Goal: Task Accomplishment & Management: Manage account settings

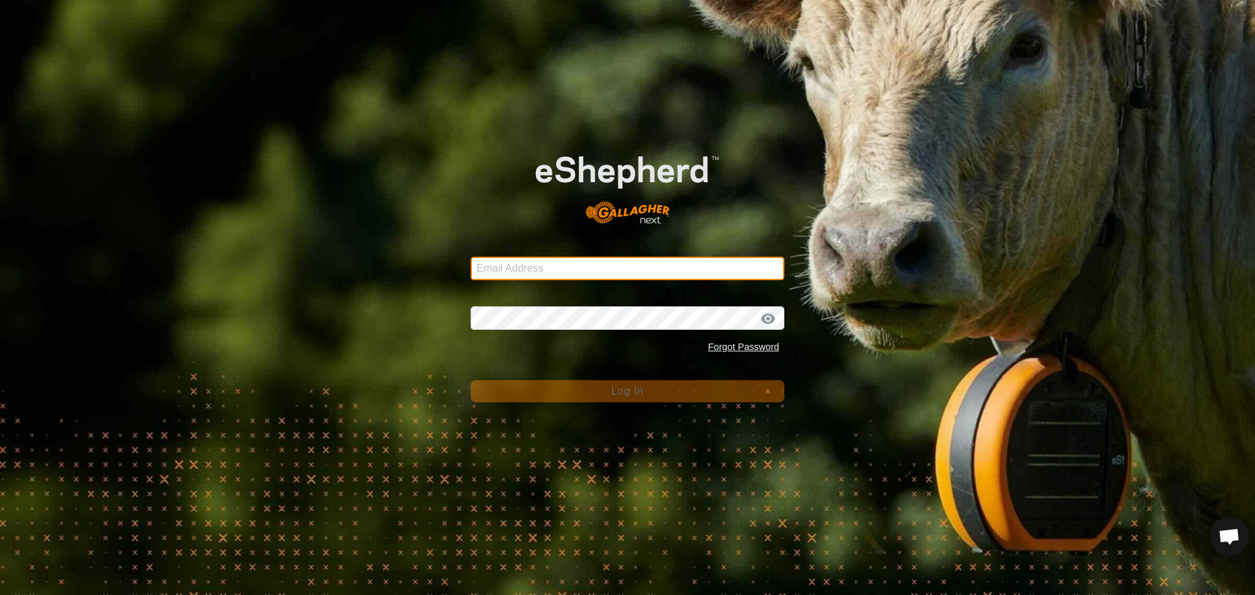
type input "[PERSON_NAME][EMAIL_ADDRESS][DOMAIN_NAME]"
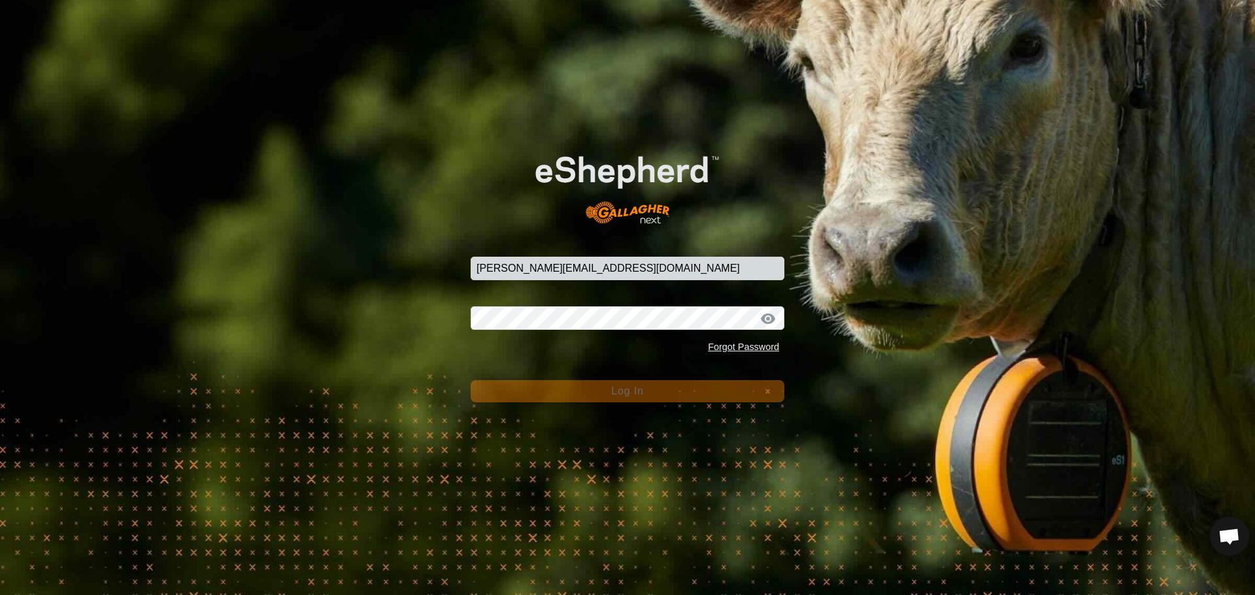
click at [640, 395] on span "Log In" at bounding box center [627, 391] width 32 height 11
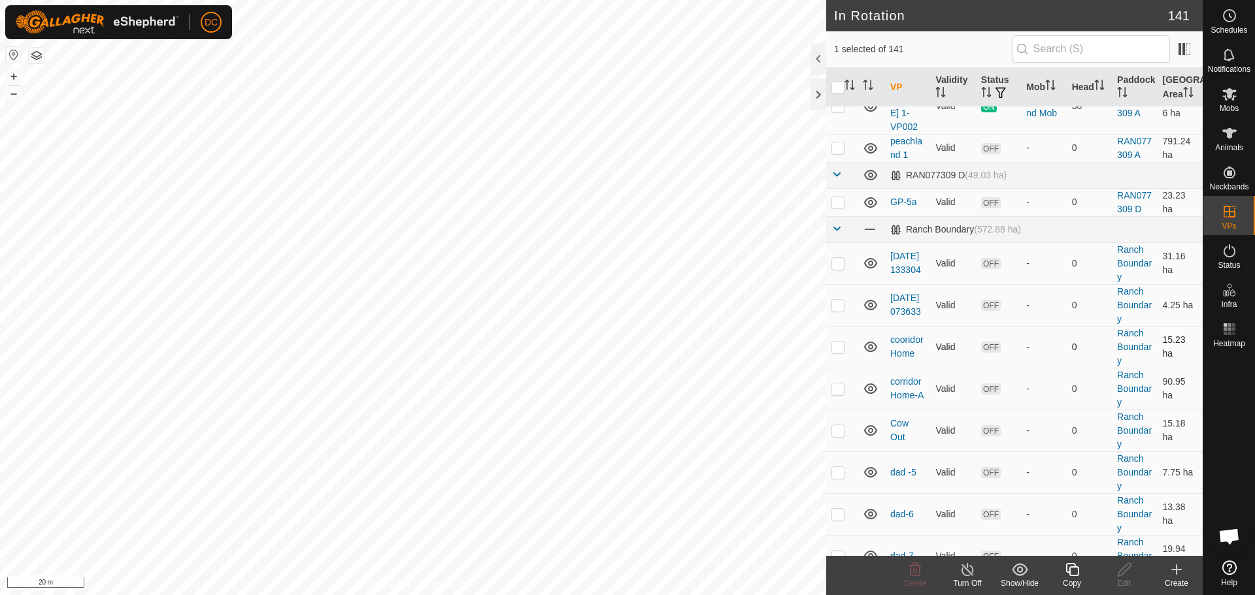
scroll to position [196, 0]
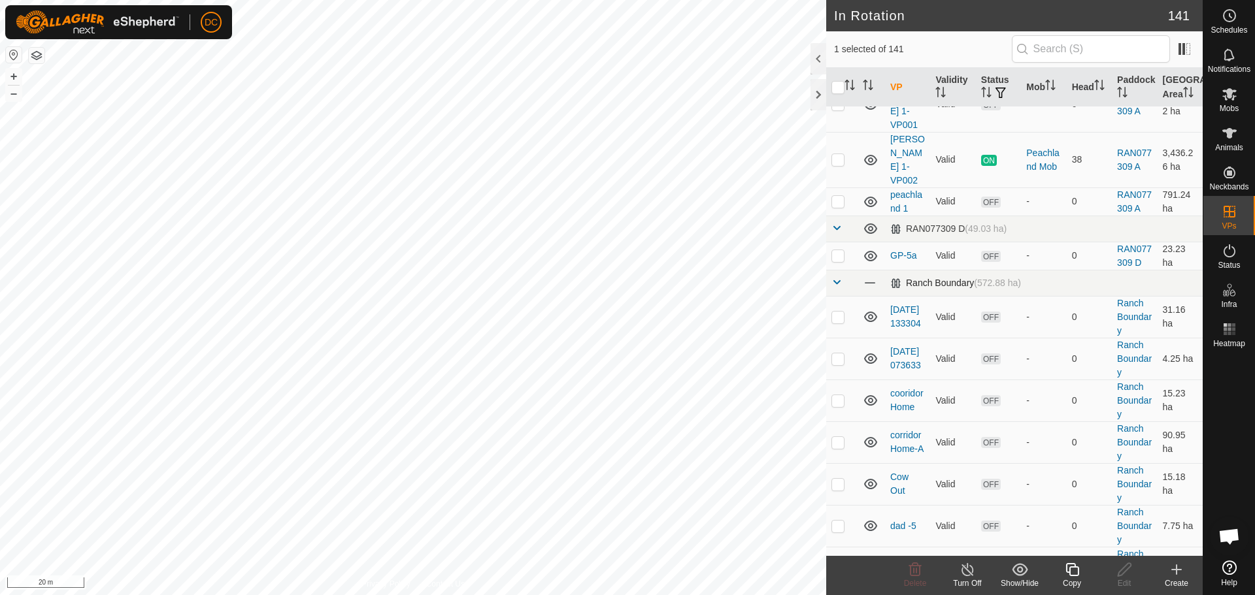
click at [834, 283] on span at bounding box center [836, 282] width 10 height 10
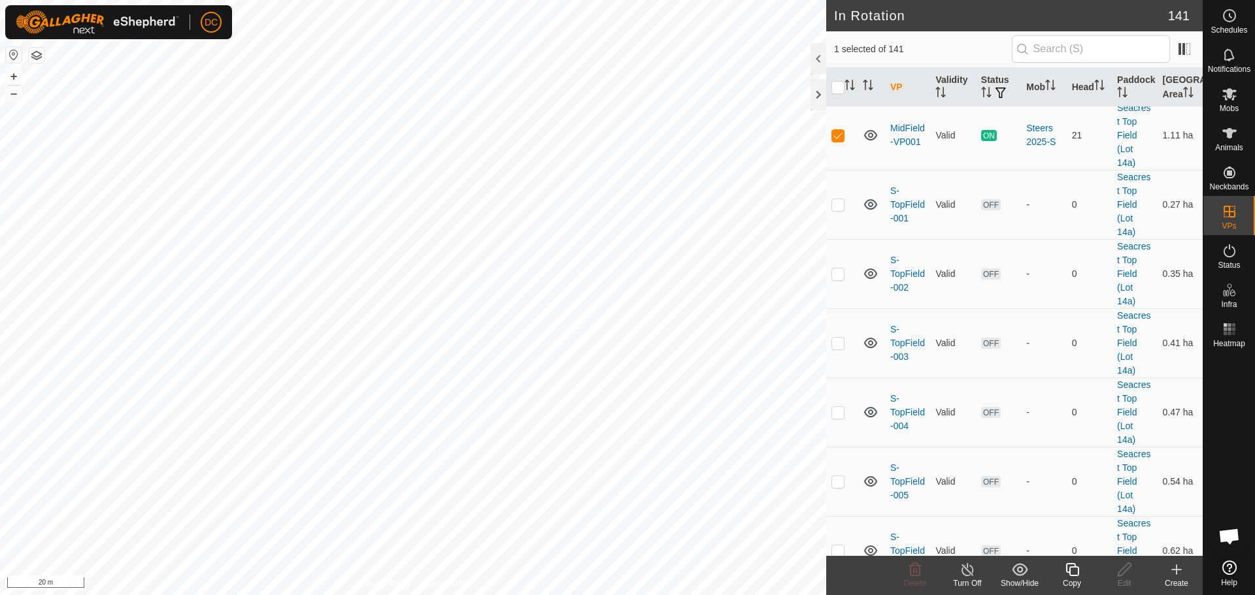
scroll to position [2026, 0]
click at [836, 140] on p-checkbox at bounding box center [837, 134] width 13 height 10
checkbox input "false"
click at [836, 51] on p-checkbox at bounding box center [837, 46] width 13 height 10
checkbox input "true"
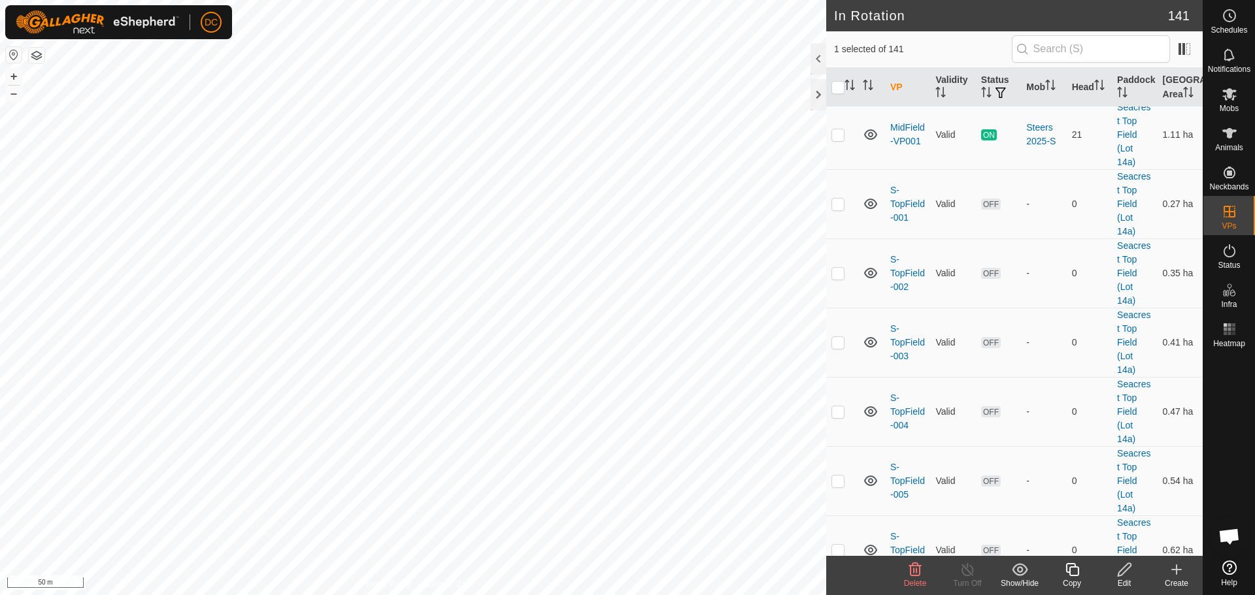
checkbox input "true"
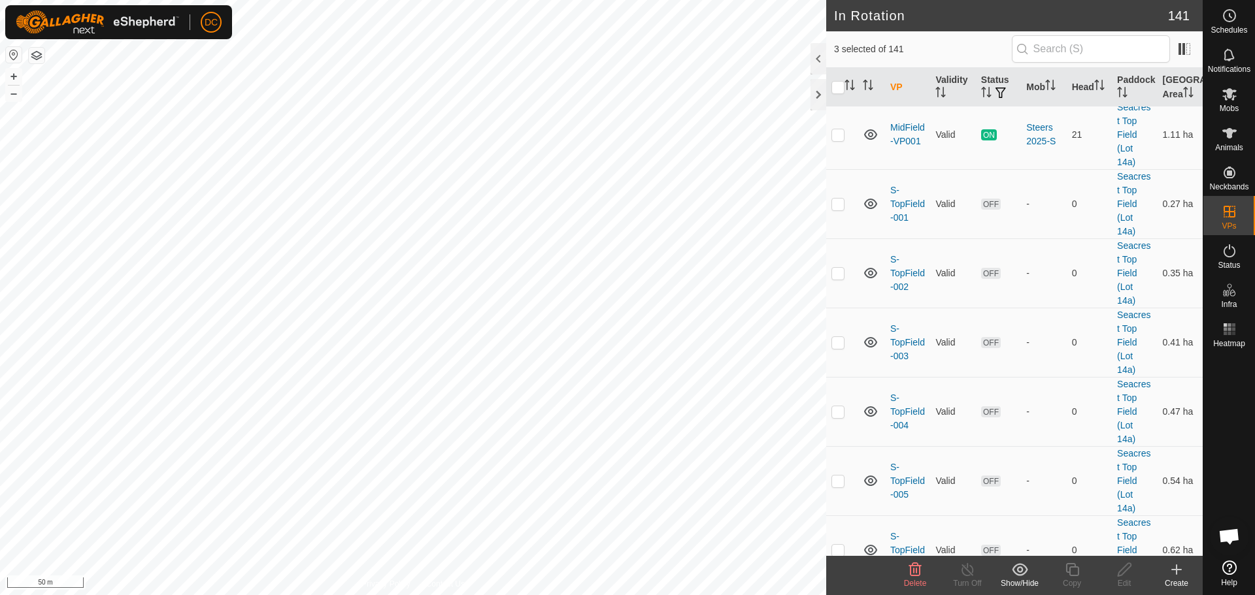
checkbox input "true"
click at [910, 570] on icon at bounding box center [915, 569] width 12 height 13
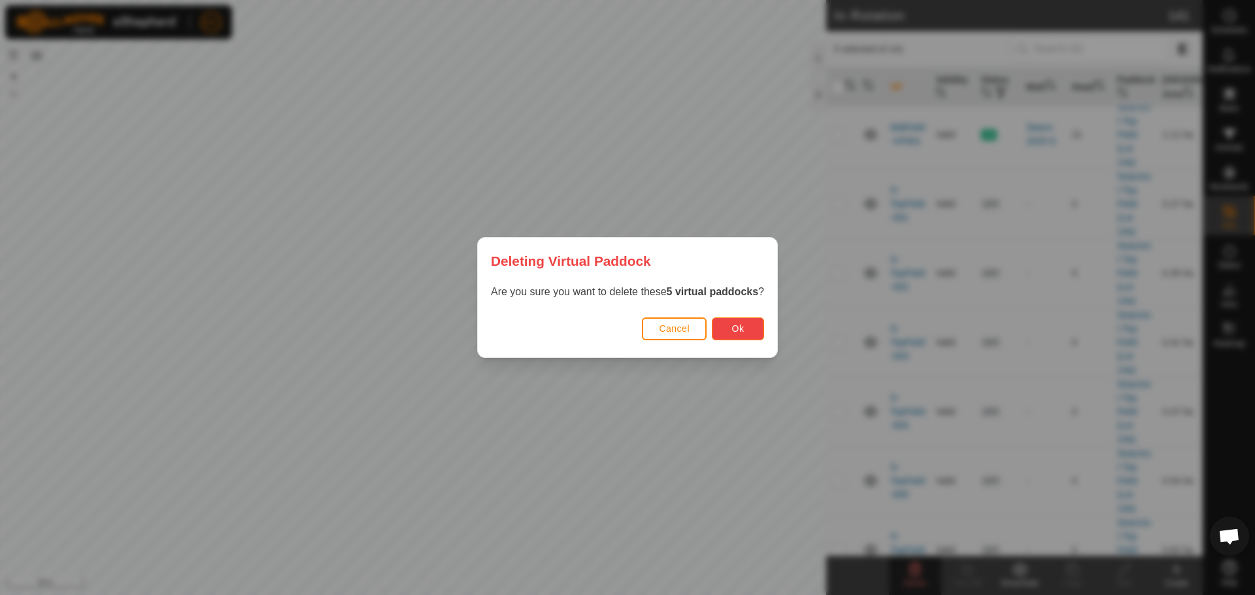
click at [734, 327] on span "Ok" at bounding box center [738, 328] width 12 height 10
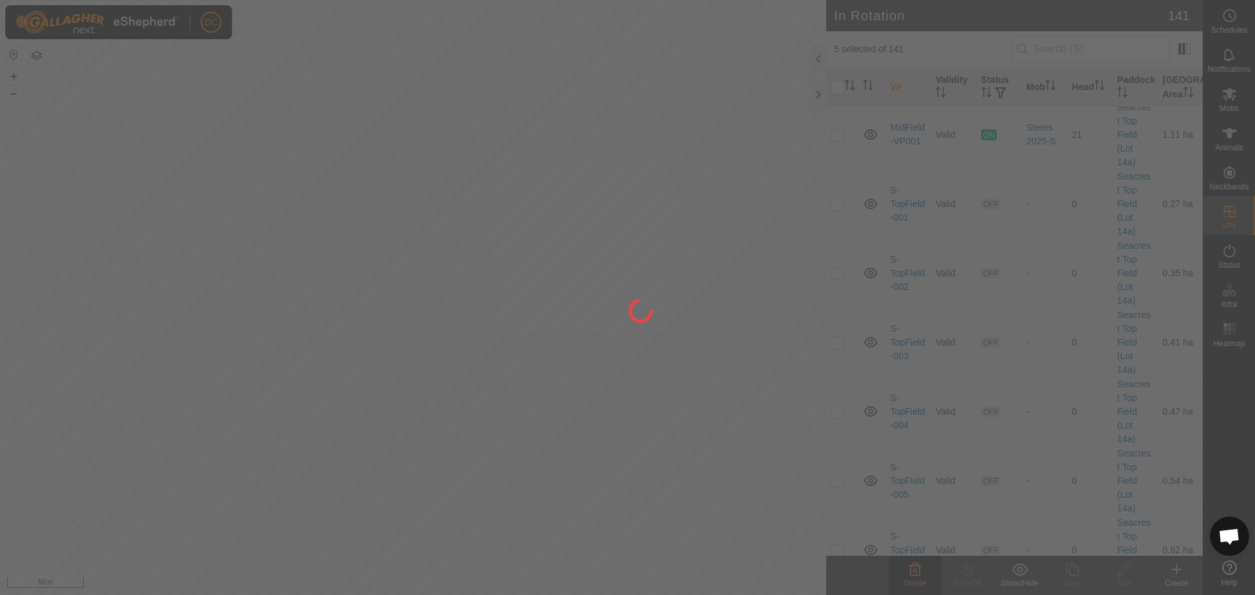
checkbox input "false"
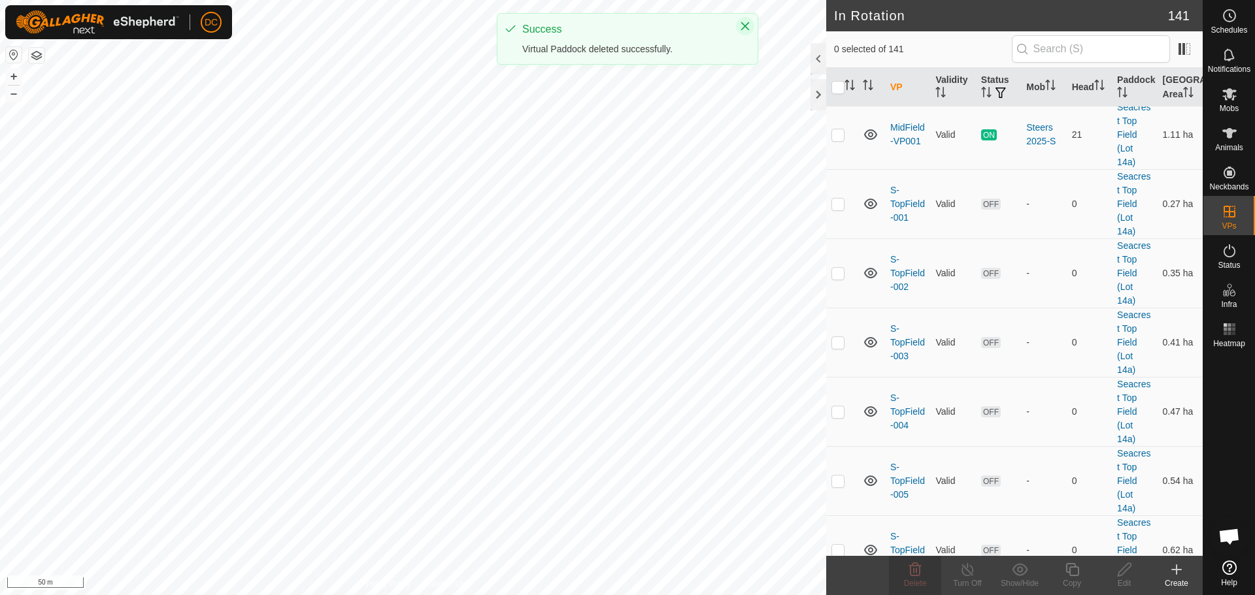
click at [744, 24] on icon "Close" at bounding box center [745, 26] width 10 height 10
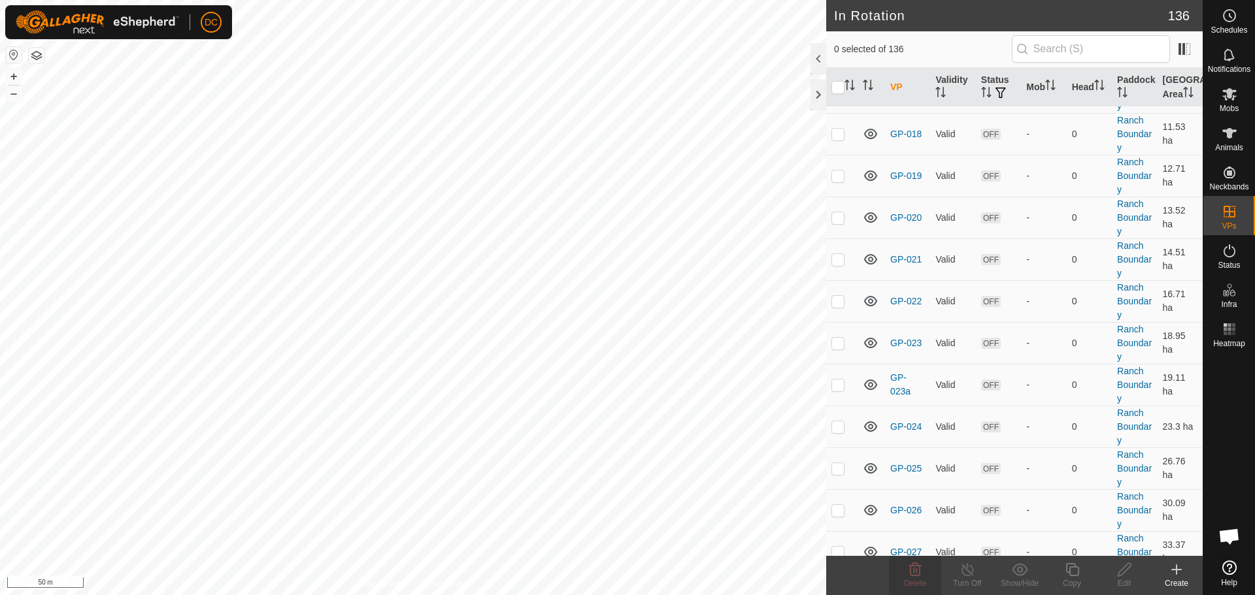
scroll to position [588, 0]
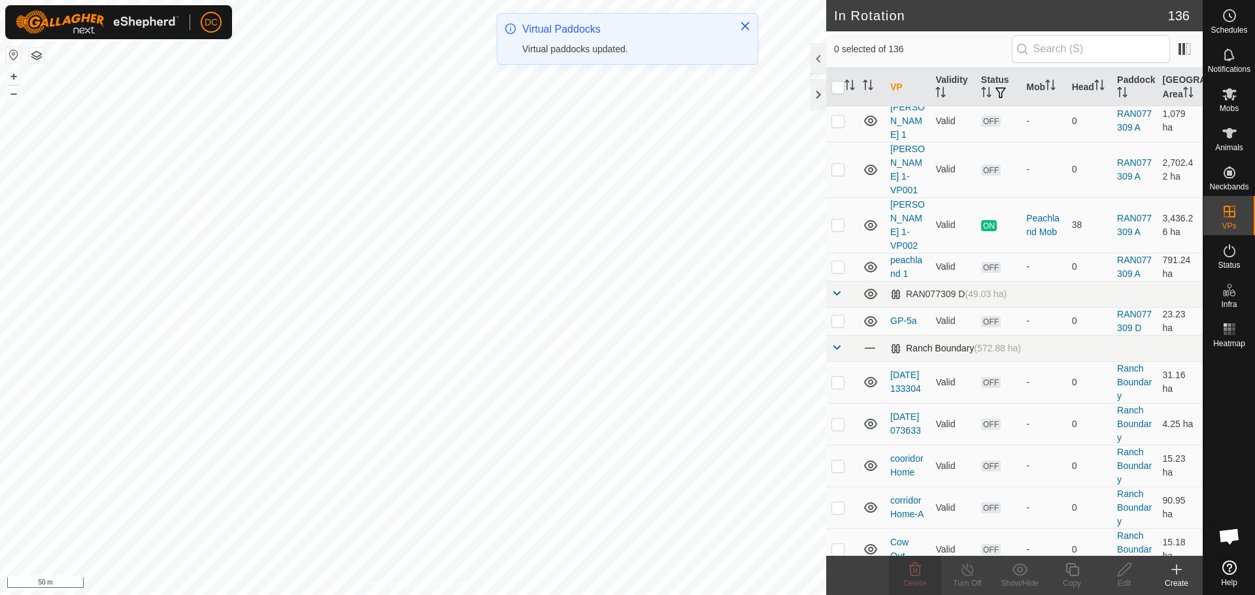
click at [837, 343] on span at bounding box center [836, 347] width 10 height 10
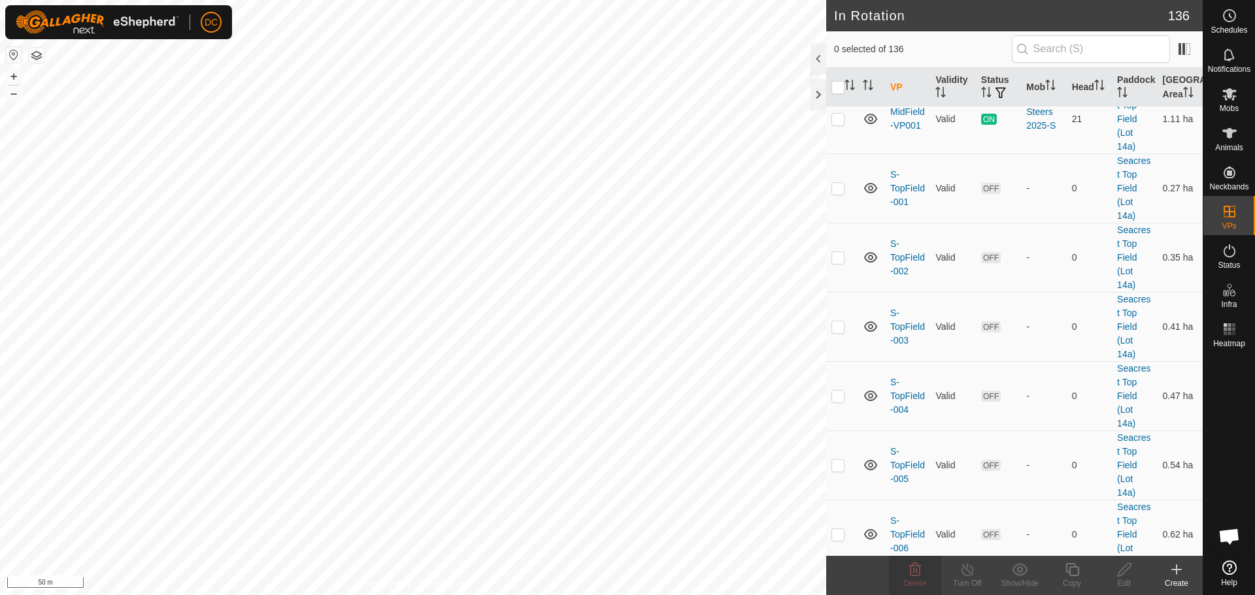
scroll to position [1764, 0]
click at [843, 123] on p-checkbox at bounding box center [837, 118] width 13 height 10
checkbox input "true"
click at [1070, 570] on icon at bounding box center [1071, 569] width 13 height 13
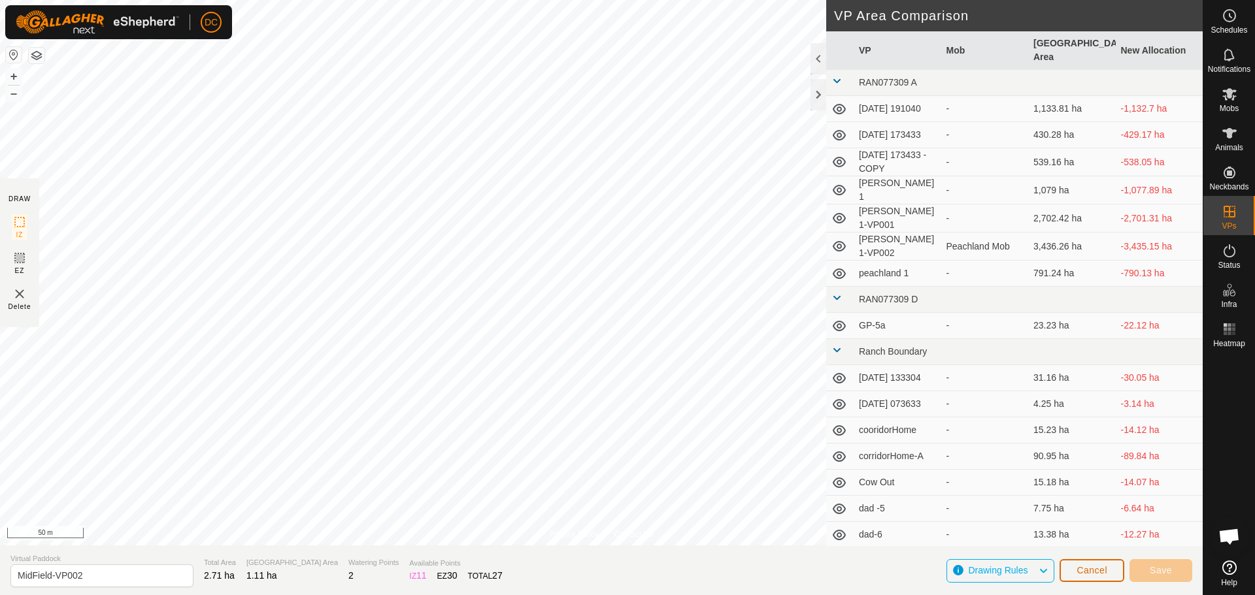
click at [1102, 572] on span "Cancel" at bounding box center [1091, 570] width 31 height 10
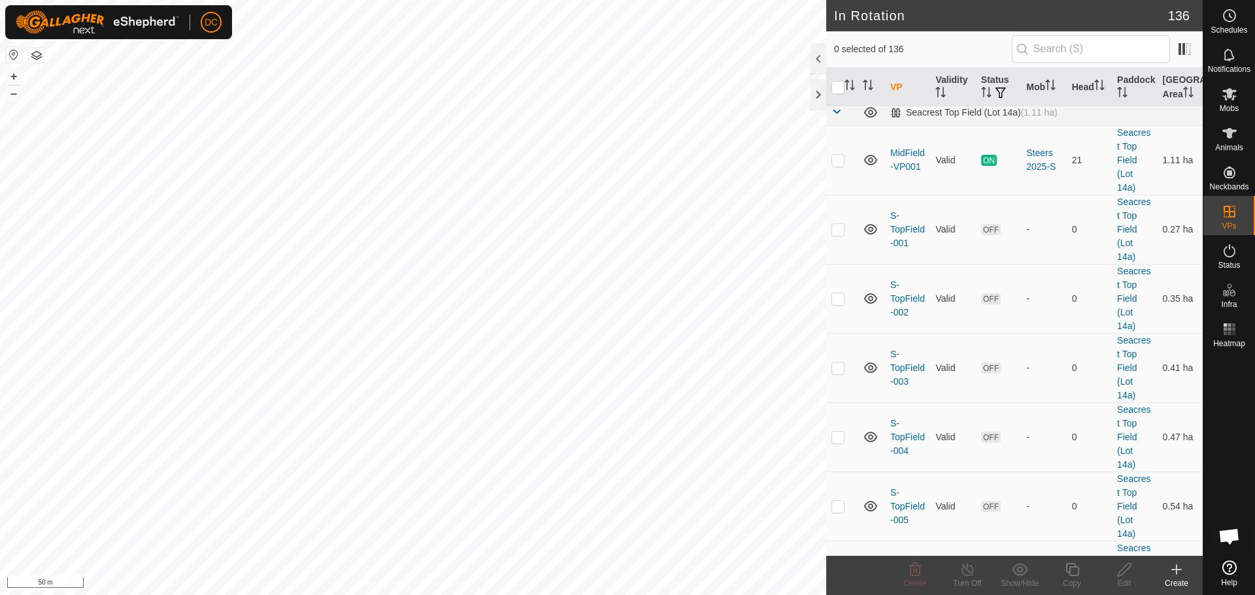
scroll to position [1895, 0]
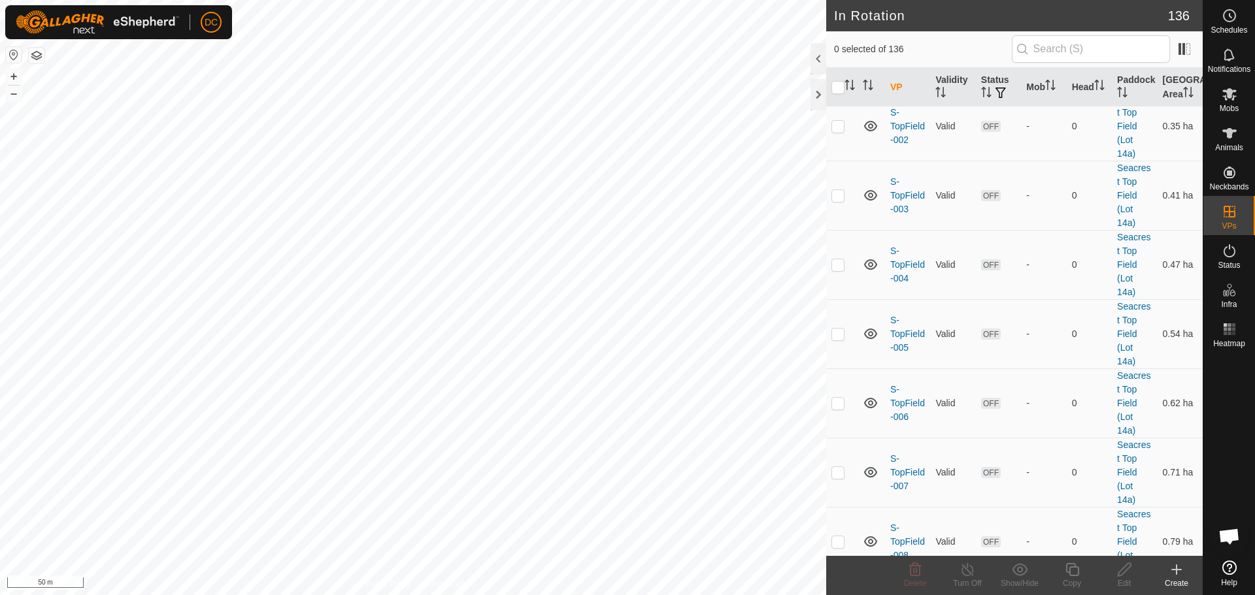
checkbox input "false"
checkbox input "true"
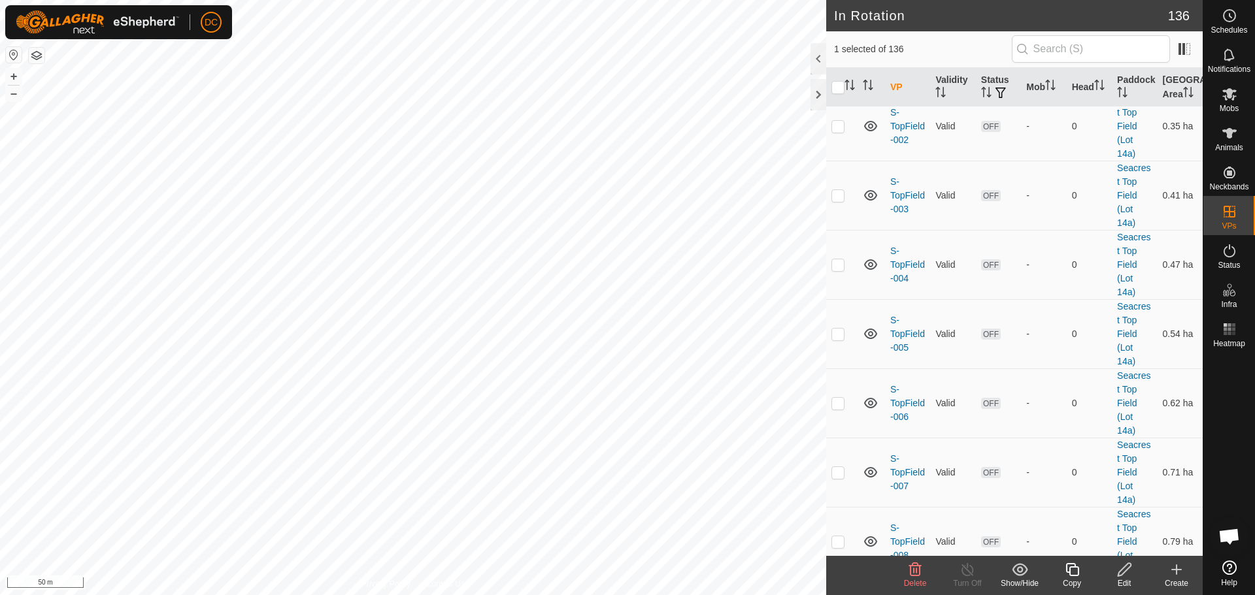
click at [1074, 571] on icon at bounding box center [1072, 570] width 16 height 16
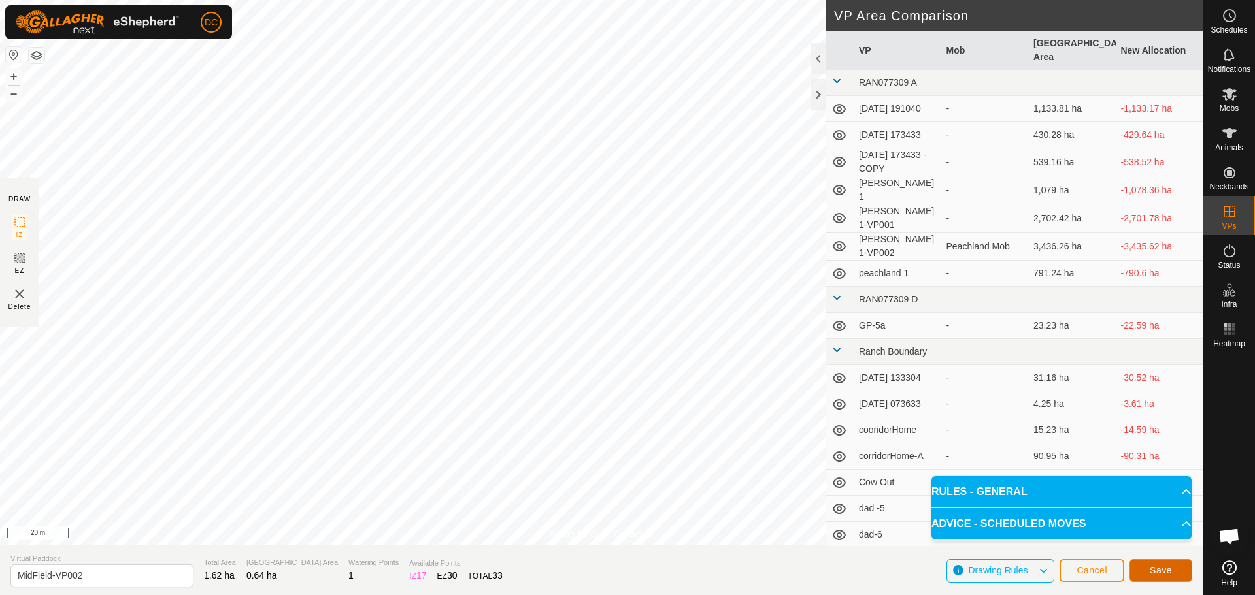
click at [1158, 570] on span "Save" at bounding box center [1160, 570] width 22 height 10
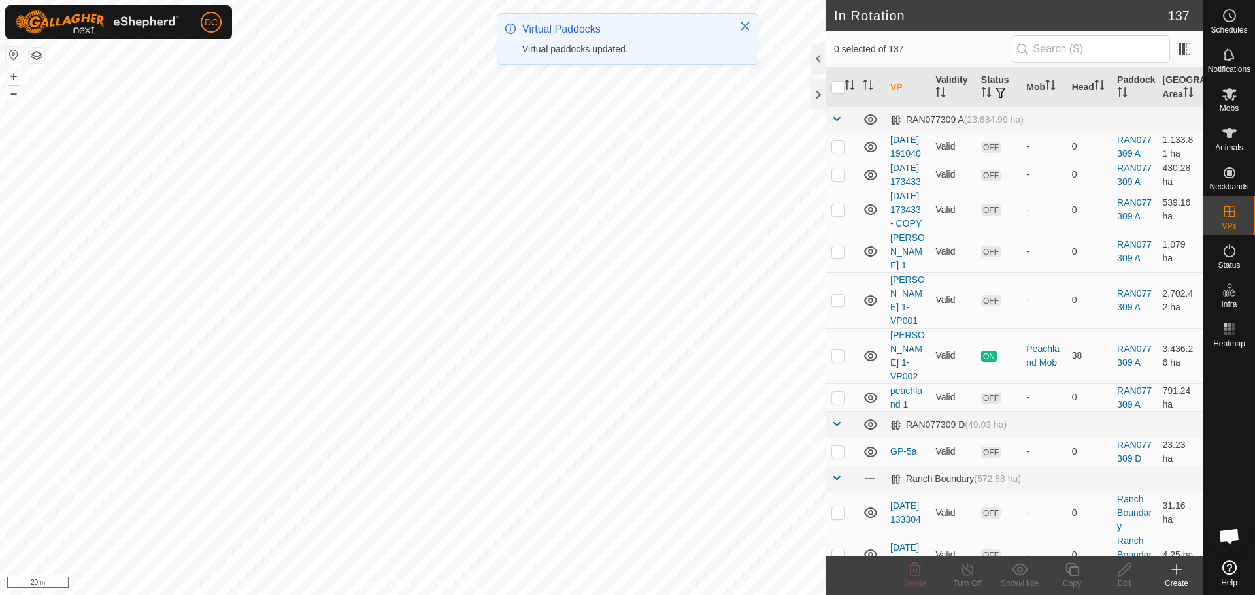
checkbox input "true"
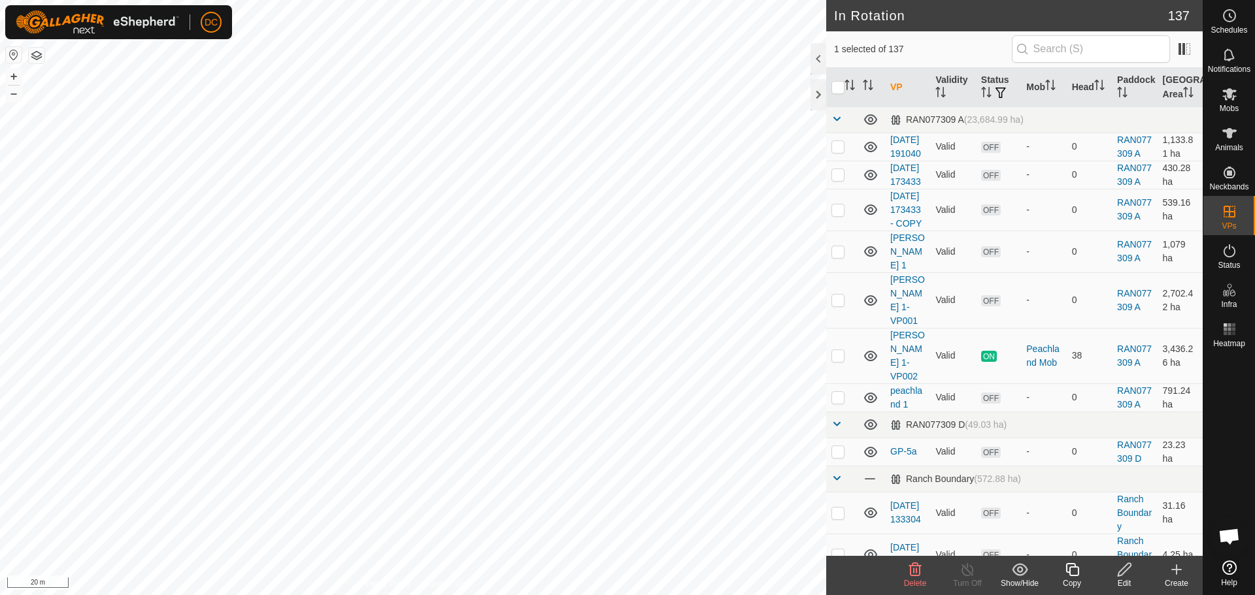
click at [1075, 571] on icon at bounding box center [1072, 570] width 16 height 16
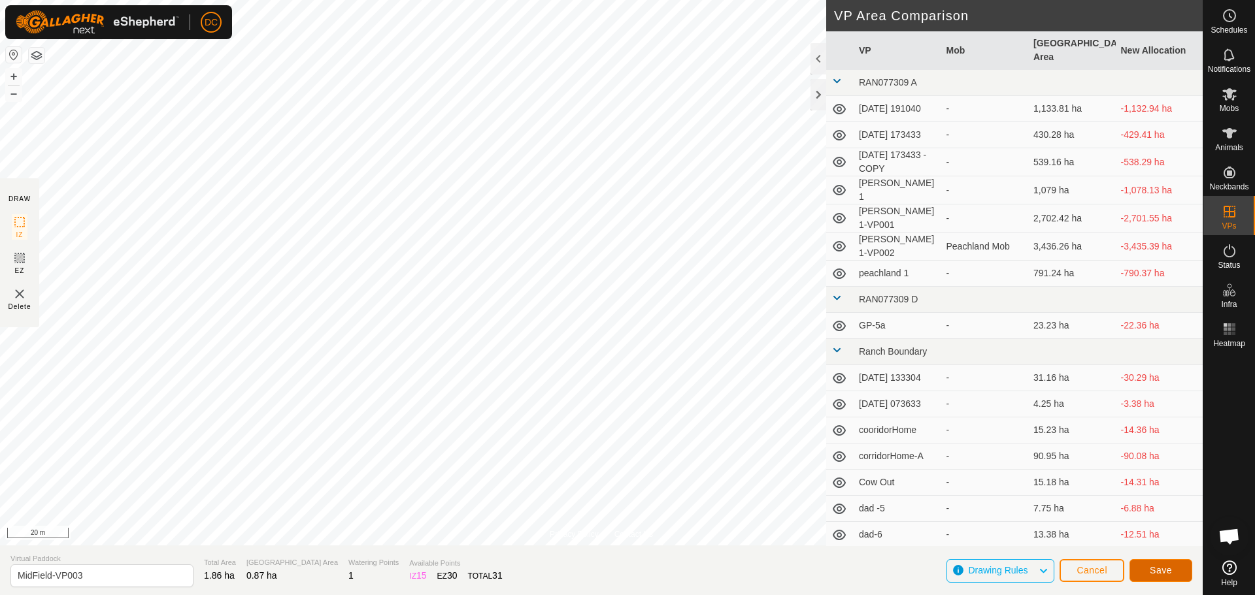
click at [1143, 566] on button "Save" at bounding box center [1160, 570] width 63 height 23
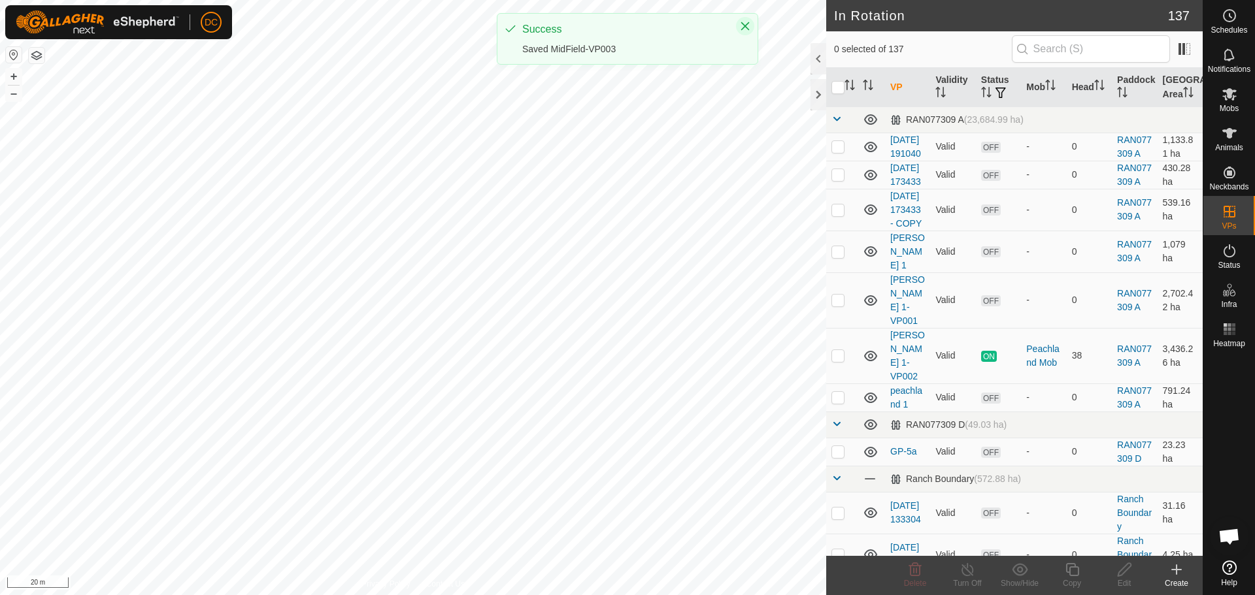
click at [742, 26] on icon "Close" at bounding box center [745, 26] width 10 height 10
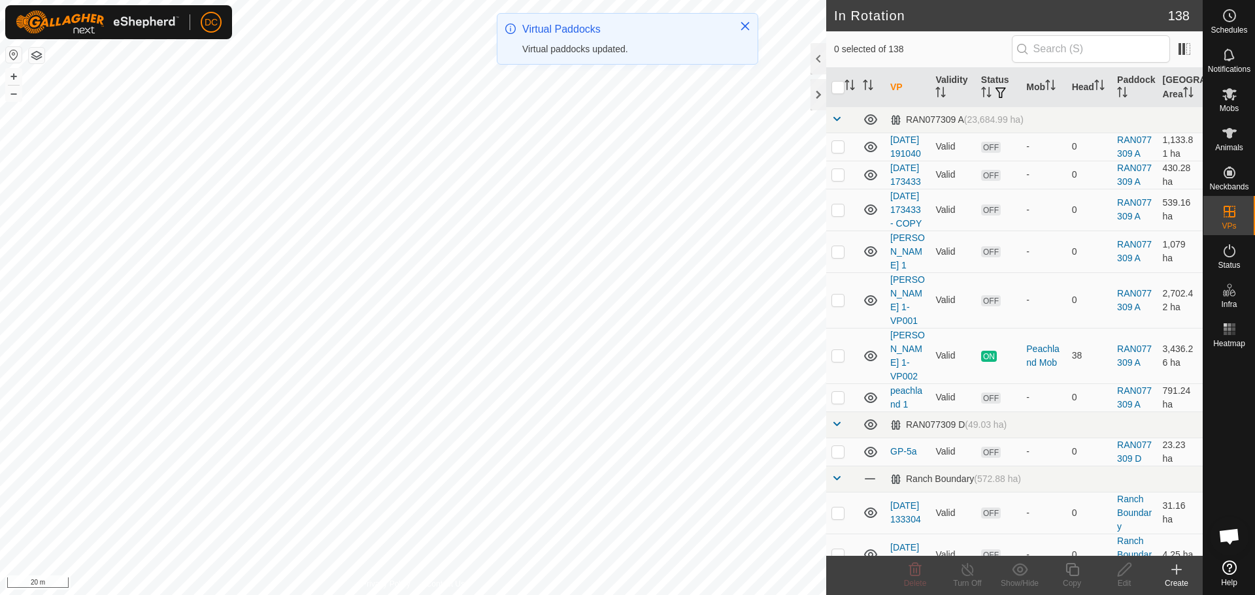
checkbox input "true"
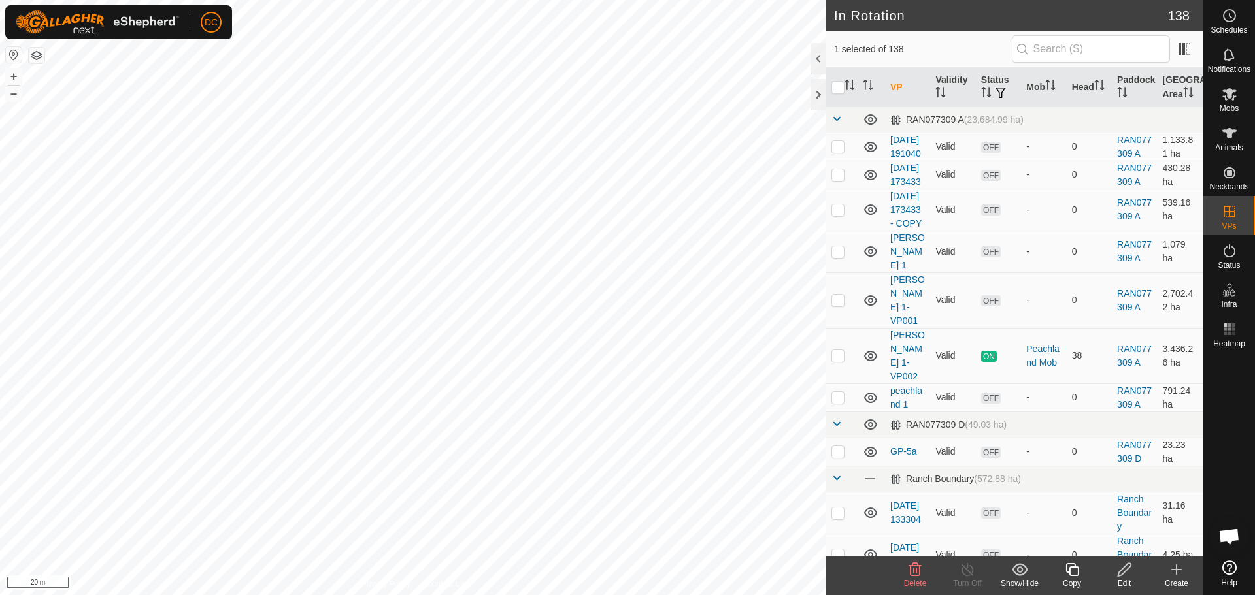
click at [1079, 574] on icon at bounding box center [1072, 570] width 16 height 16
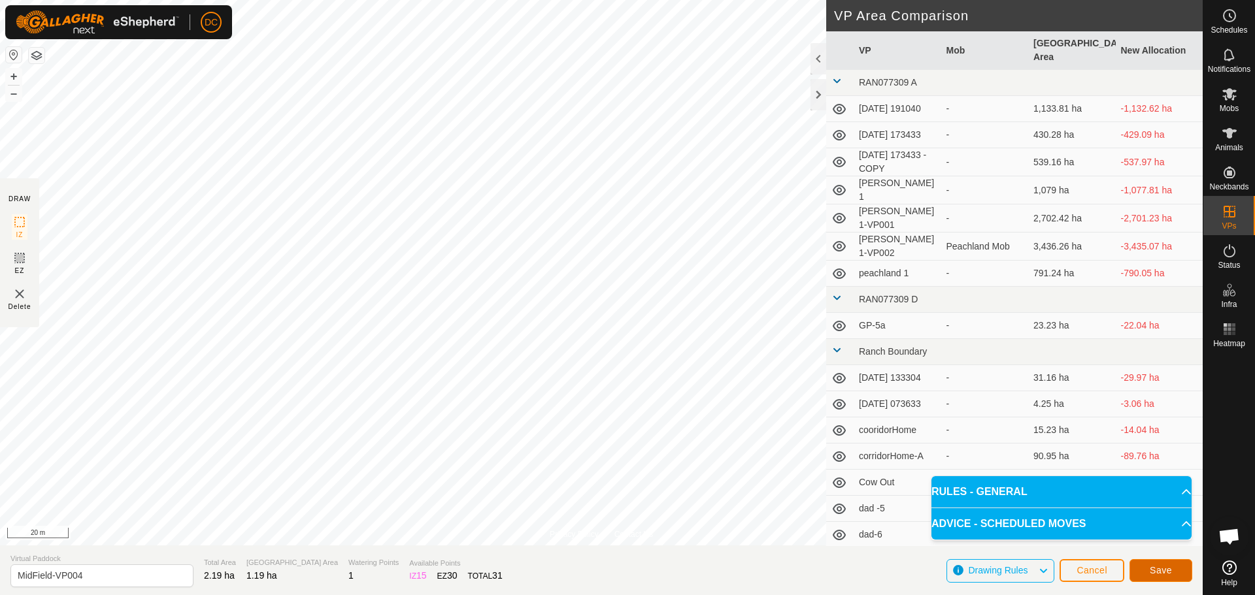
click at [1165, 578] on button "Save" at bounding box center [1160, 570] width 63 height 23
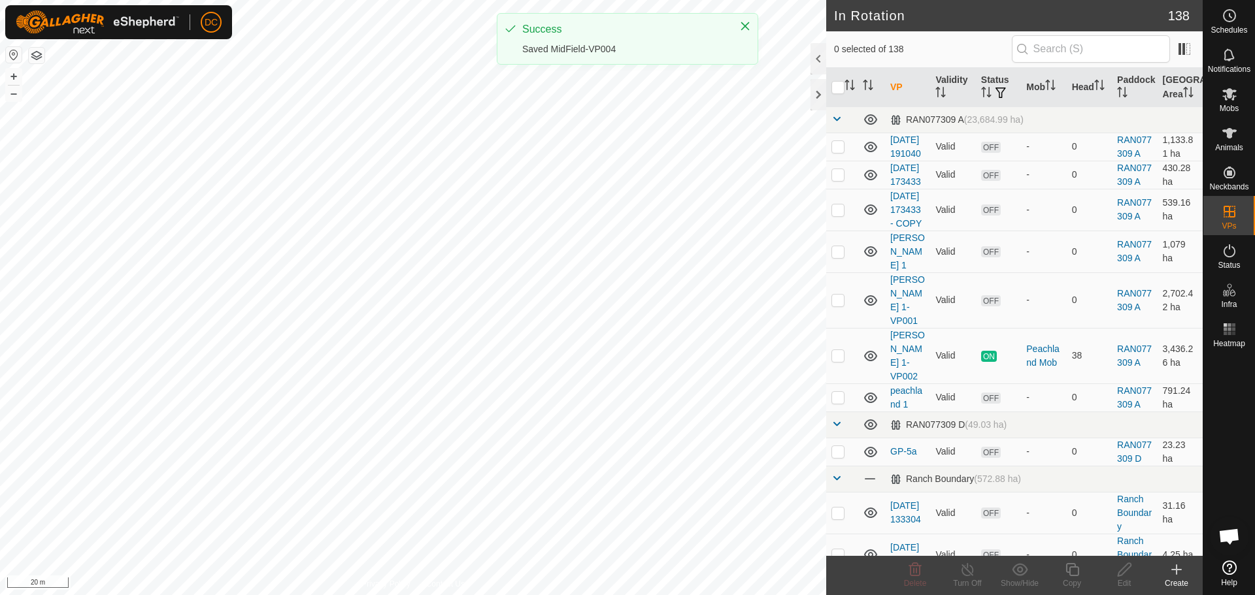
click at [745, 27] on icon "Close" at bounding box center [745, 26] width 10 height 10
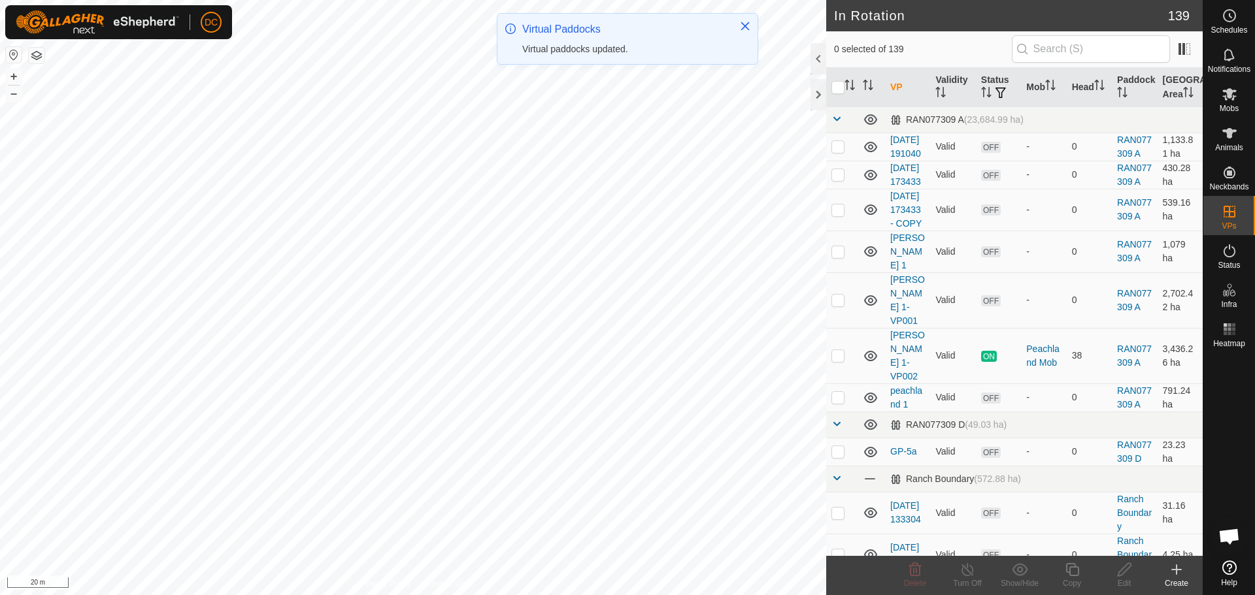
checkbox input "true"
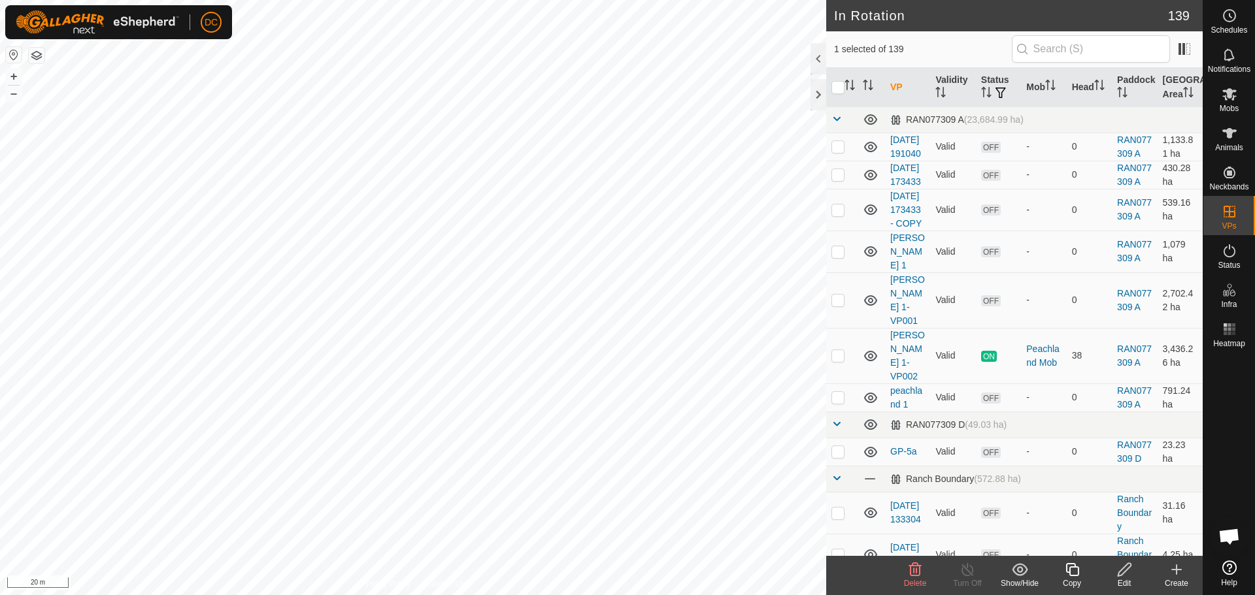
click at [1079, 570] on icon at bounding box center [1072, 570] width 16 height 16
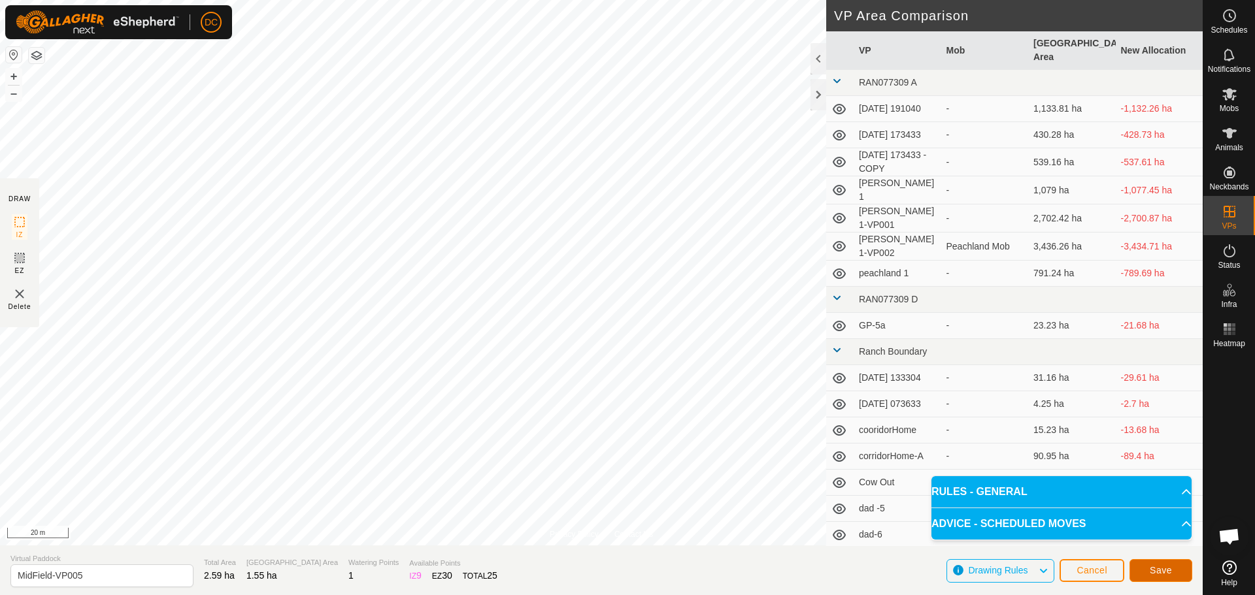
click at [1152, 564] on button "Save" at bounding box center [1160, 570] width 63 height 23
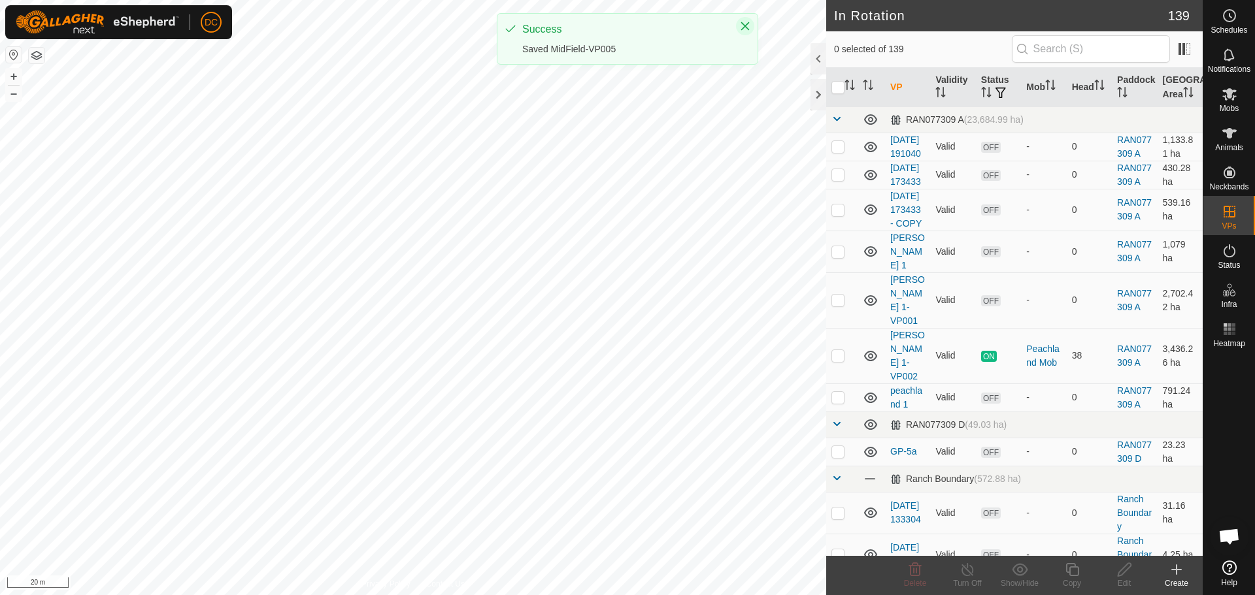
click at [747, 25] on icon "Close" at bounding box center [745, 26] width 10 height 10
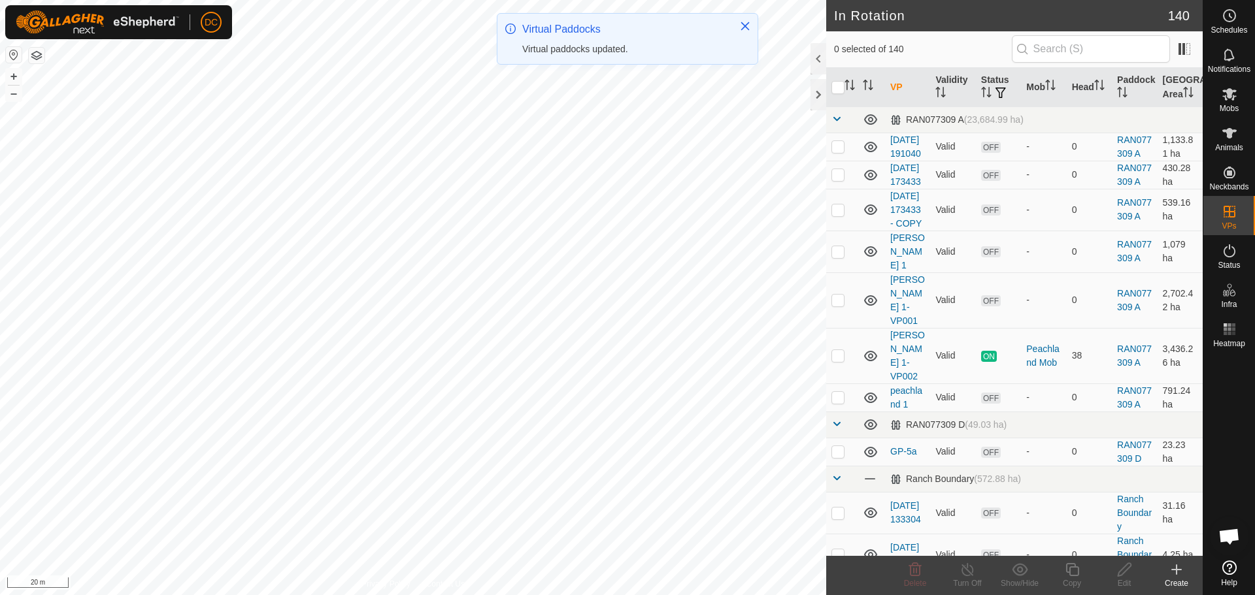
checkbox input "true"
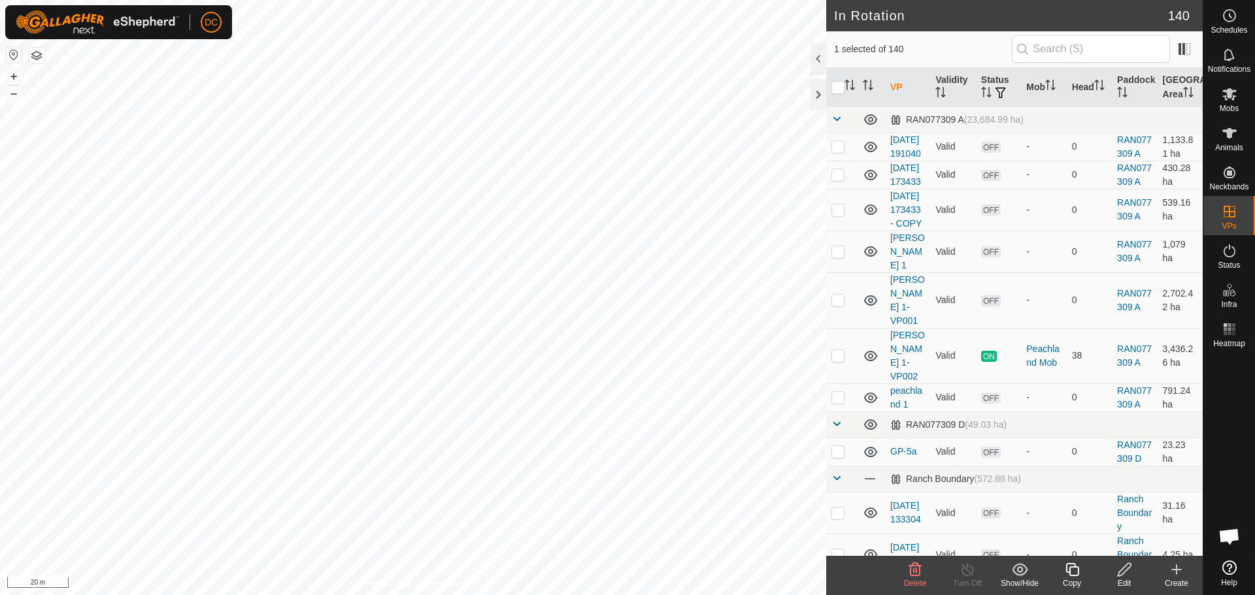
click at [1076, 570] on icon at bounding box center [1072, 570] width 16 height 16
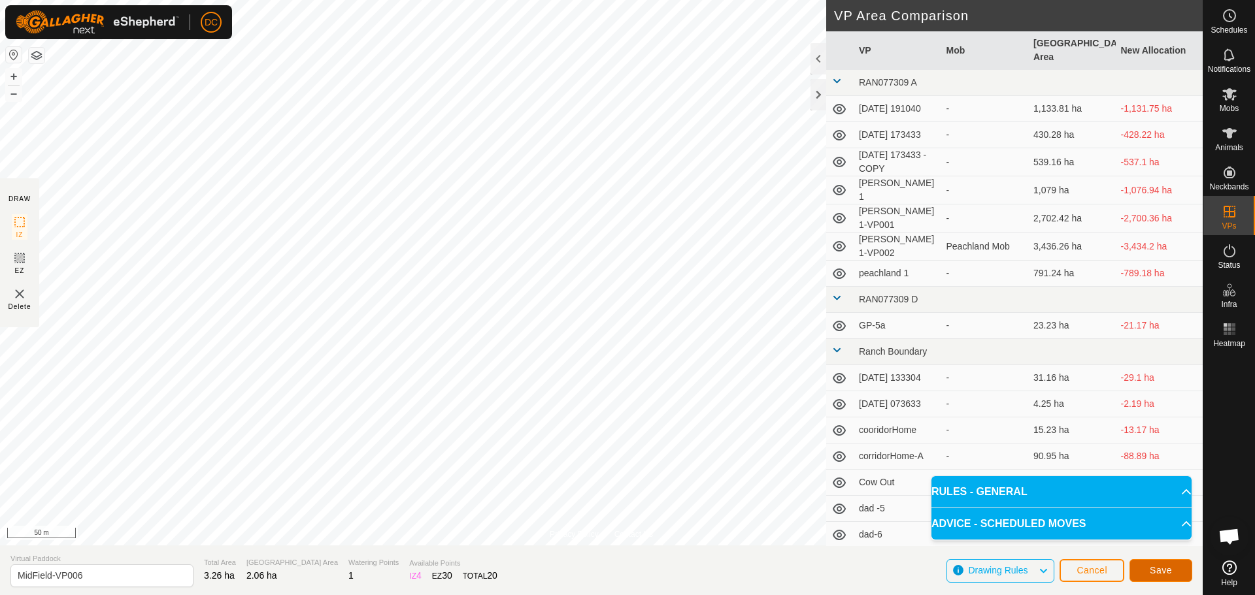
click at [1159, 568] on span "Save" at bounding box center [1160, 570] width 22 height 10
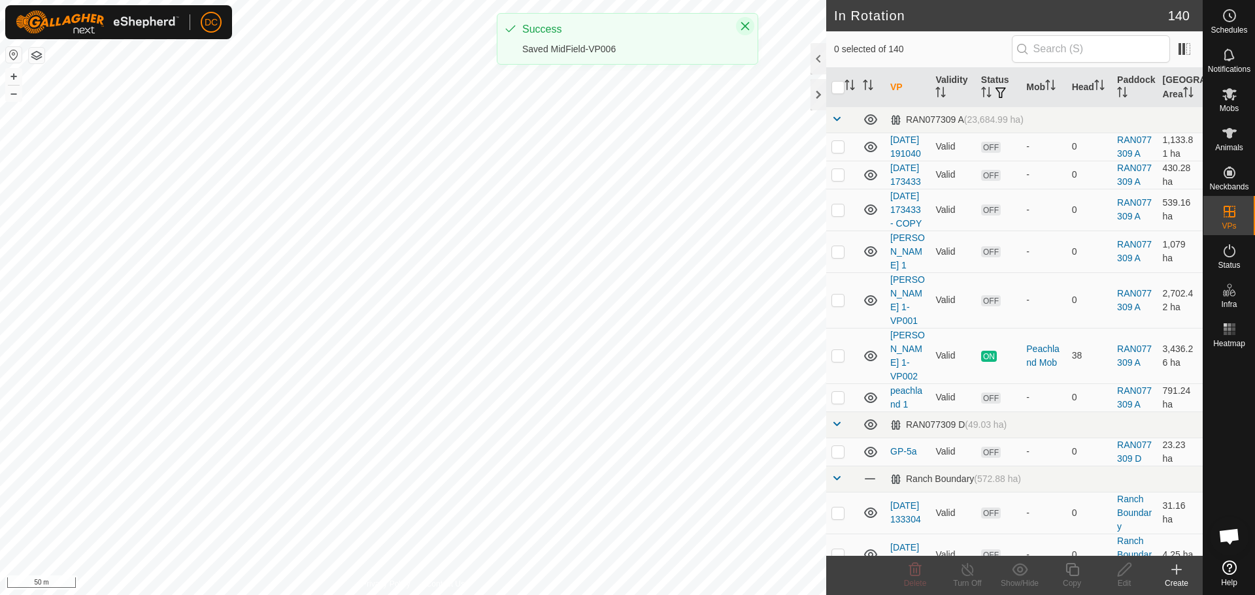
click at [744, 25] on icon "Close" at bounding box center [745, 26] width 8 height 8
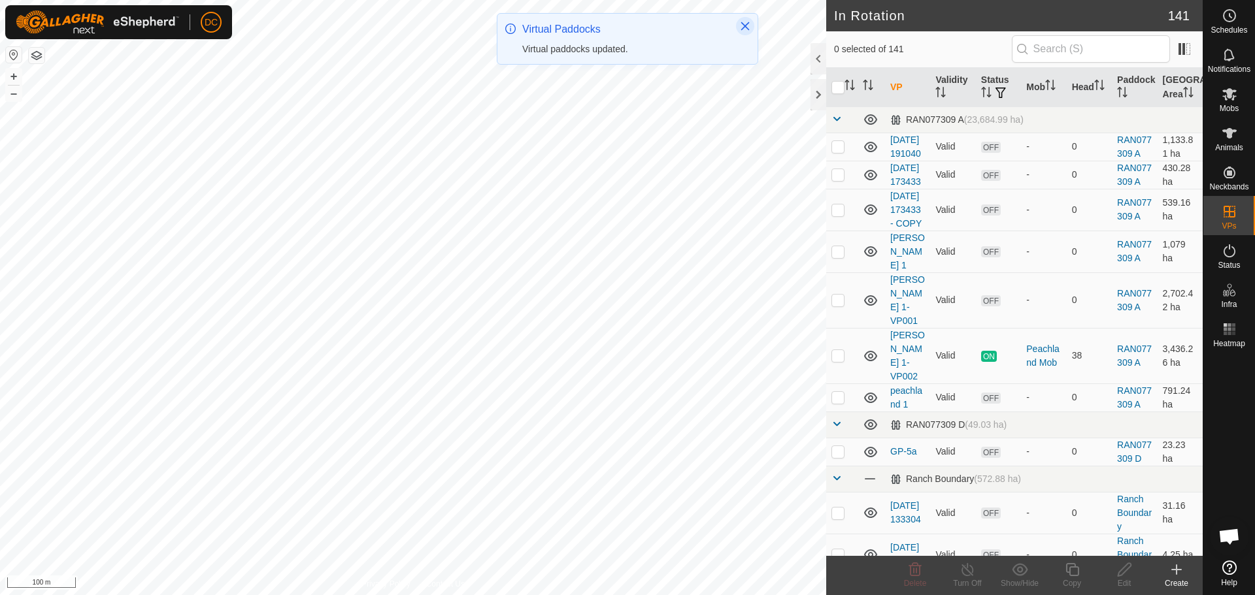
click at [746, 24] on icon "Close" at bounding box center [745, 26] width 10 height 10
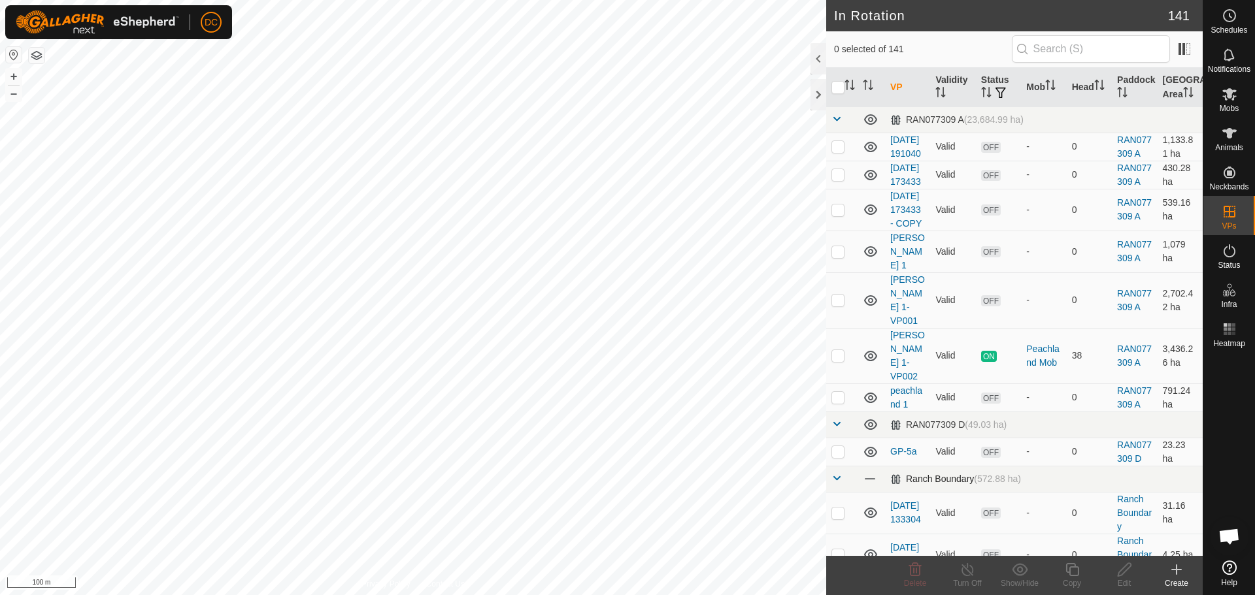
click at [836, 478] on span at bounding box center [836, 478] width 10 height 10
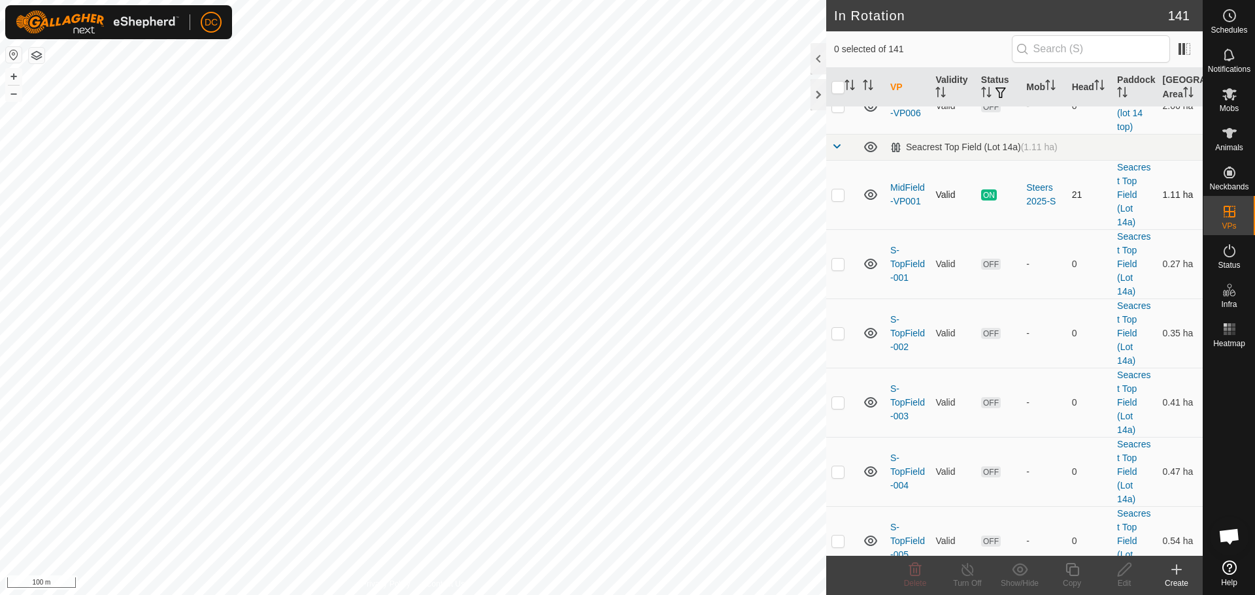
scroll to position [1960, 0]
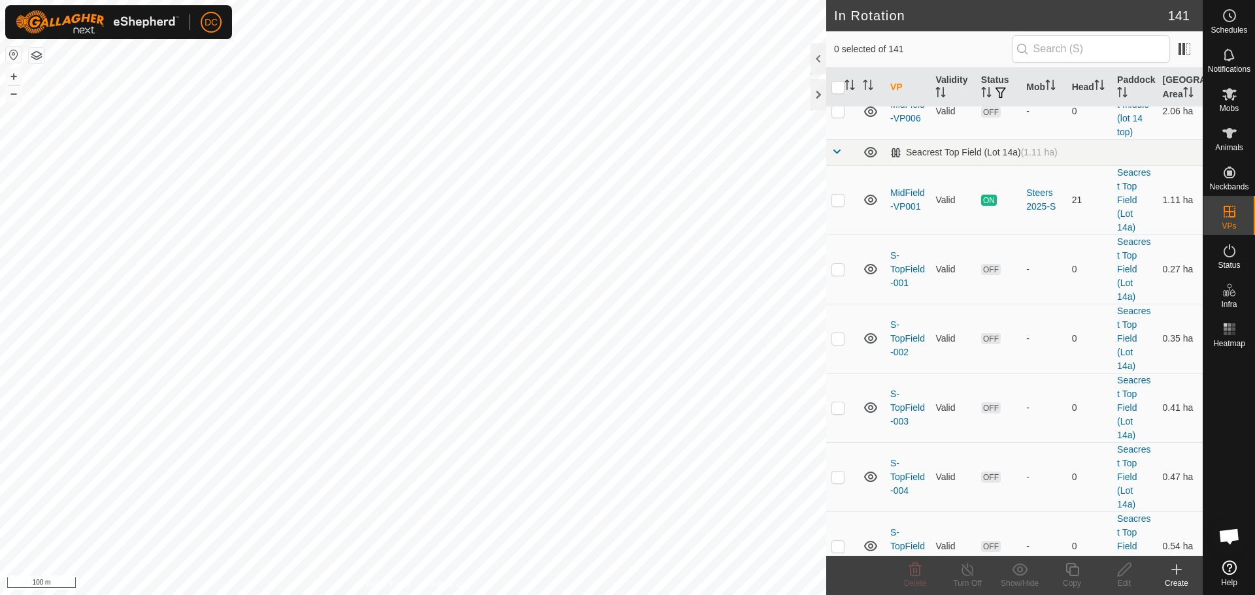
checkbox input "false"
click at [1231, 21] on circle at bounding box center [1229, 16] width 12 height 12
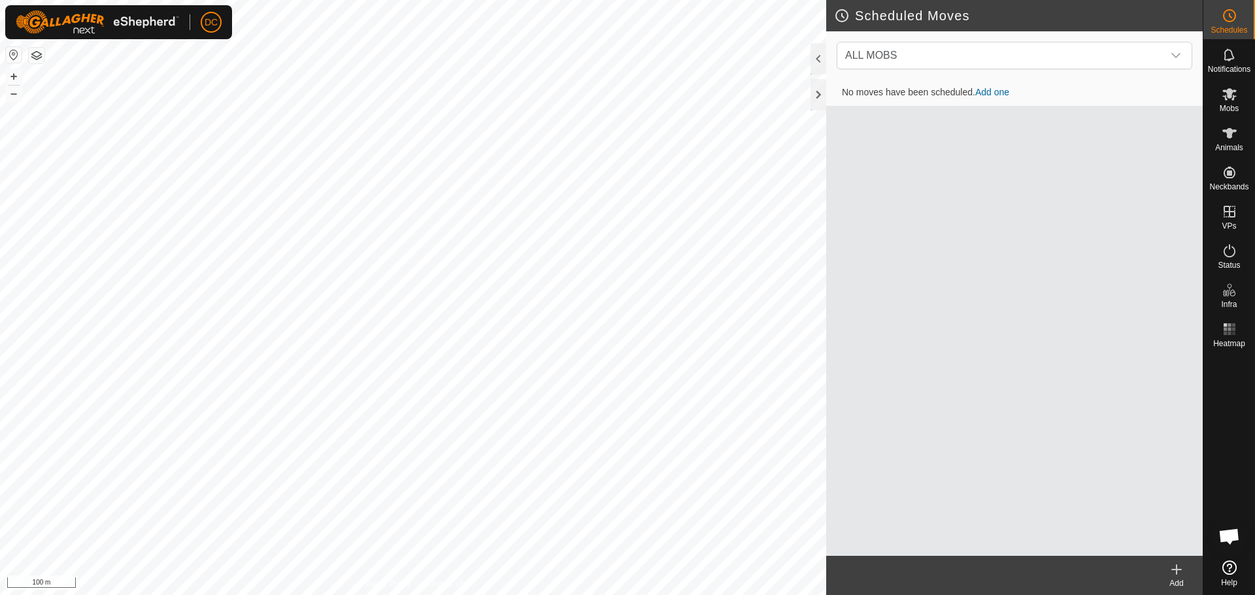
click at [1173, 566] on icon at bounding box center [1176, 570] width 16 height 16
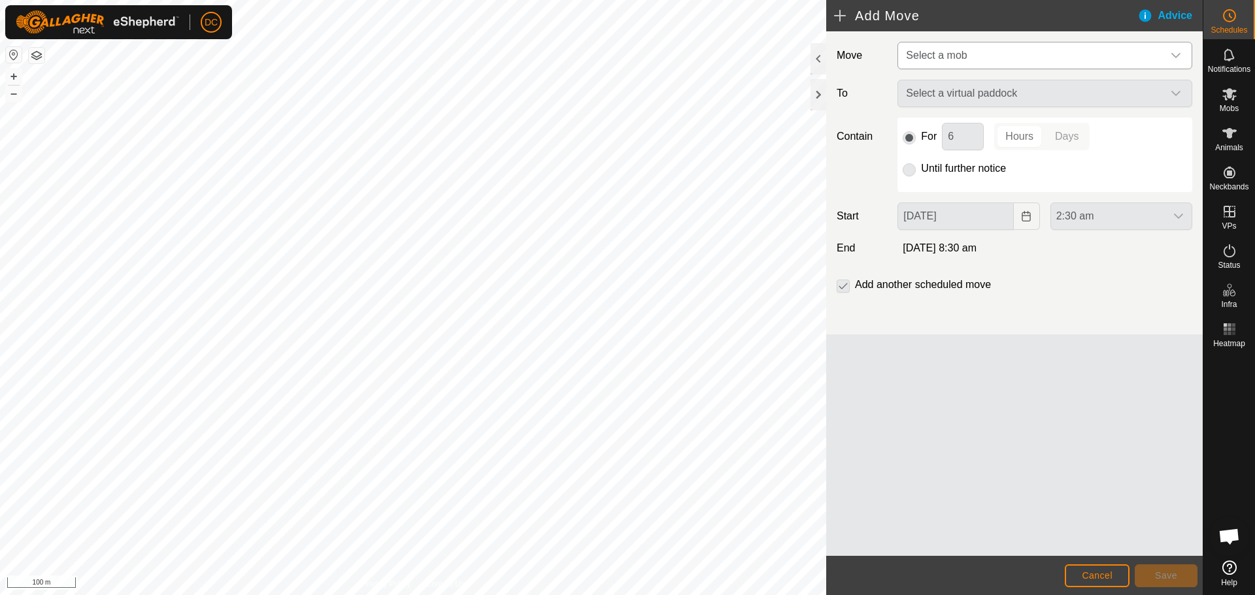
click at [966, 54] on span "Select a mob" at bounding box center [936, 55] width 61 height 11
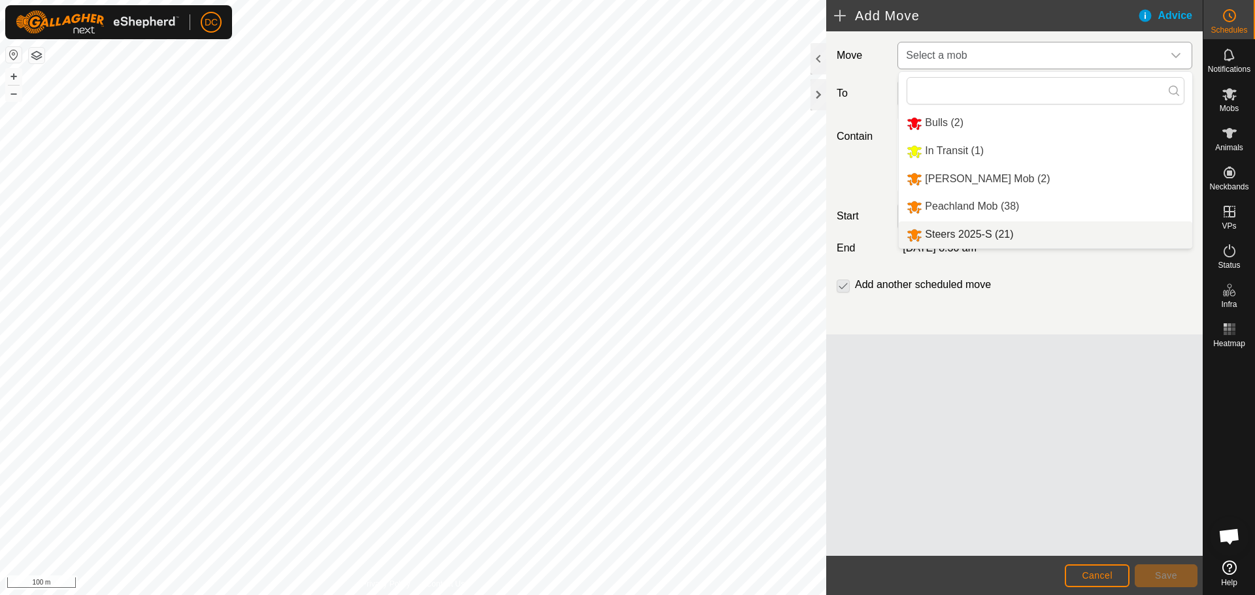
click at [976, 233] on li "Steers 2025-S (21)" at bounding box center [1044, 235] width 293 height 27
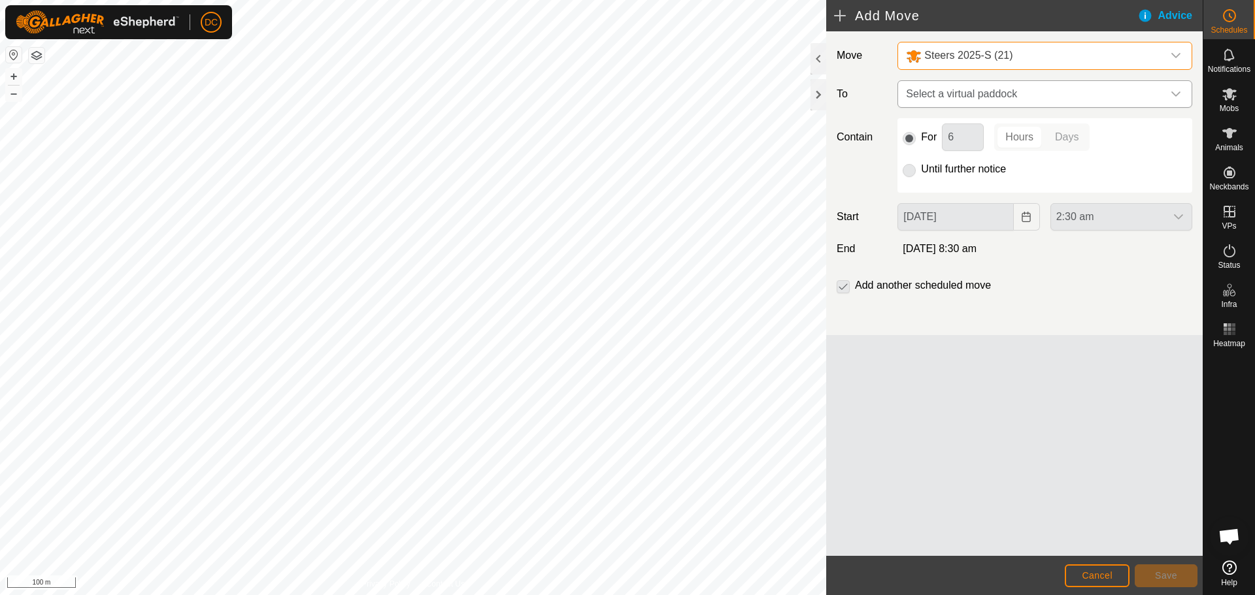
click at [968, 92] on span "Select a virtual paddock" at bounding box center [1031, 94] width 262 height 26
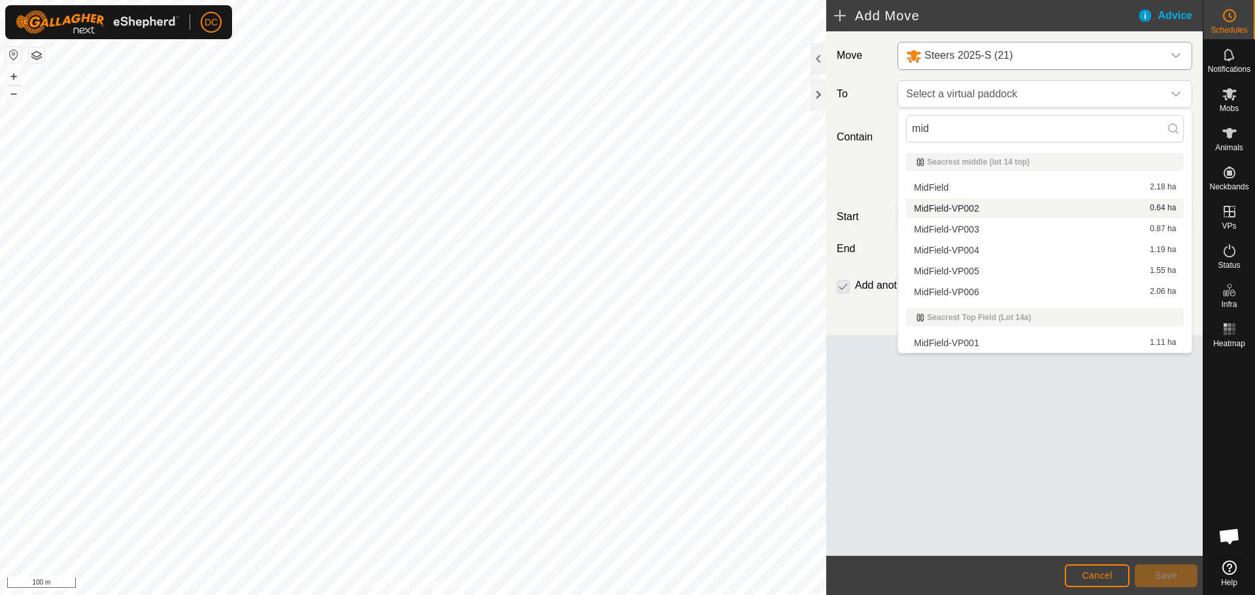
type input "mid"
click at [962, 206] on li "MidField-VP002 0.64 ha" at bounding box center [1045, 209] width 278 height 20
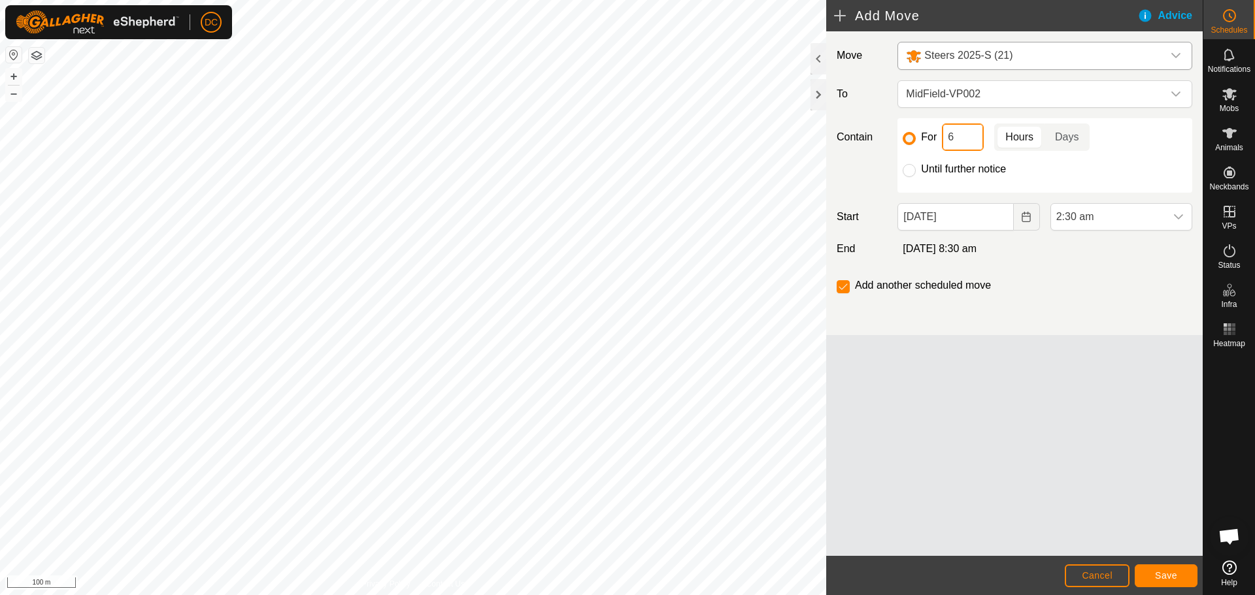
drag, startPoint x: 956, startPoint y: 137, endPoint x: 943, endPoint y: 136, distance: 13.1
click at [943, 136] on input "6" at bounding box center [963, 136] width 42 height 27
click at [1180, 215] on icon "dropdown trigger" at bounding box center [1178, 217] width 10 height 10
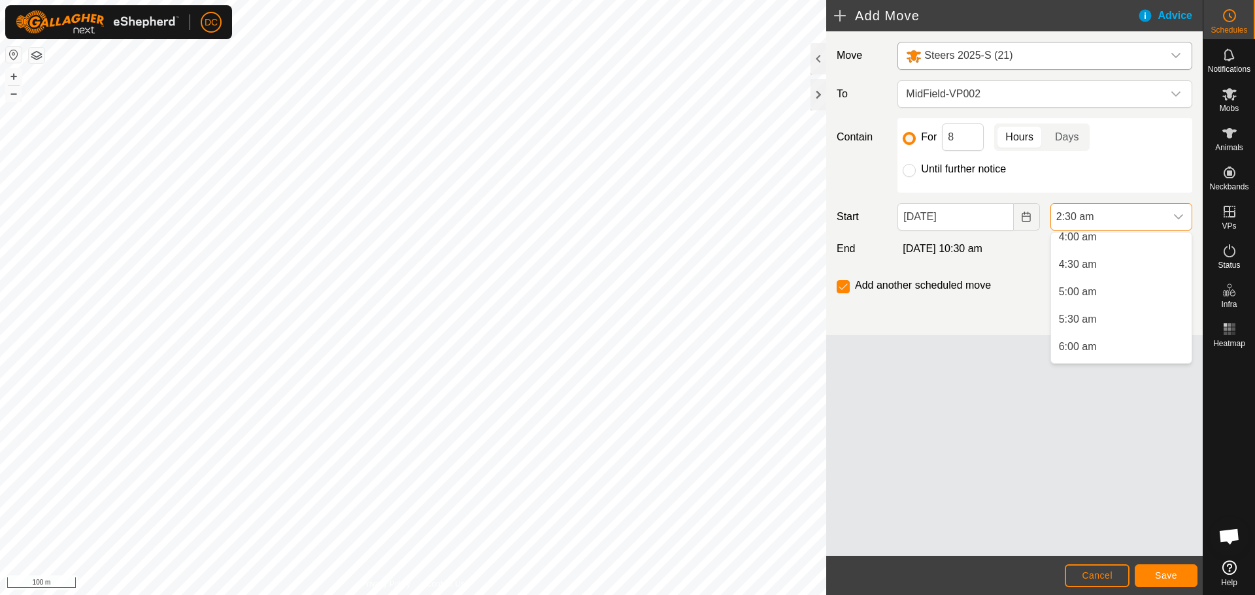
scroll to position [229, 0]
click at [1092, 345] on li "6:00 am" at bounding box center [1121, 346] width 140 height 26
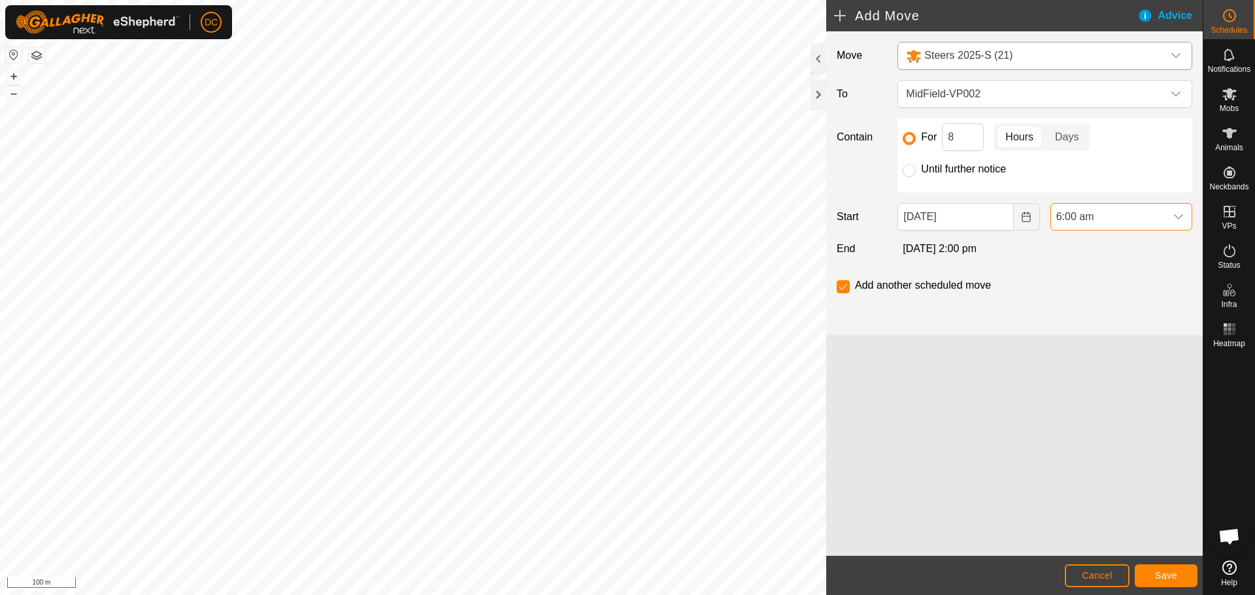
scroll to position [137, 0]
click at [1171, 577] on span "Save" at bounding box center [1166, 575] width 22 height 10
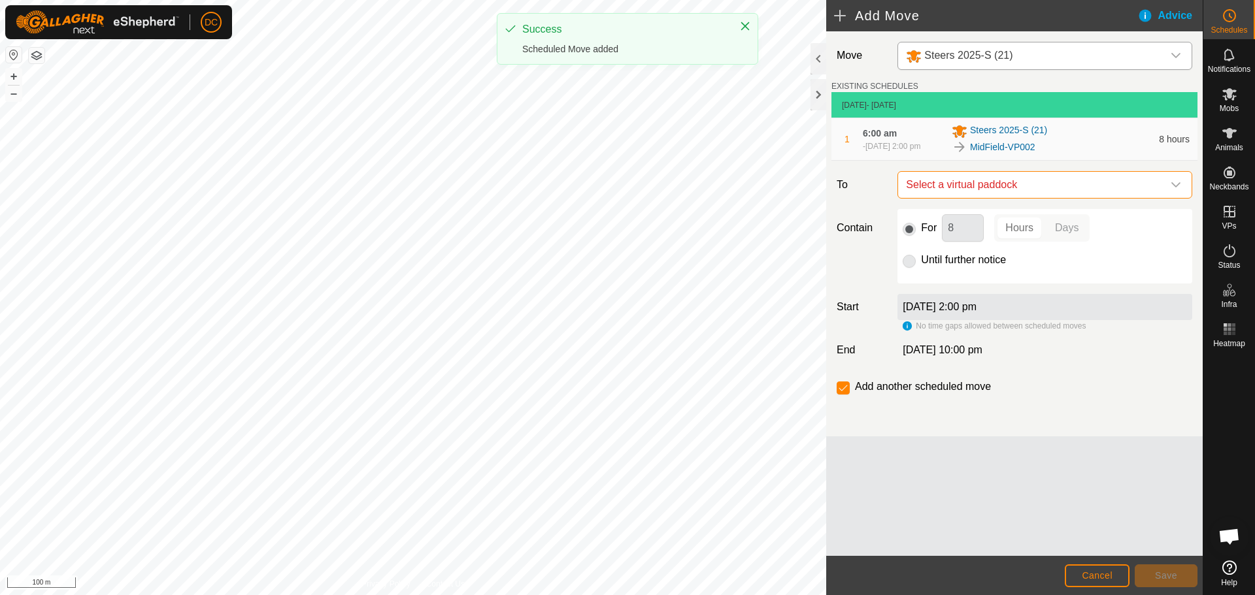
click at [1058, 187] on span "Select a virtual paddock" at bounding box center [1031, 185] width 262 height 26
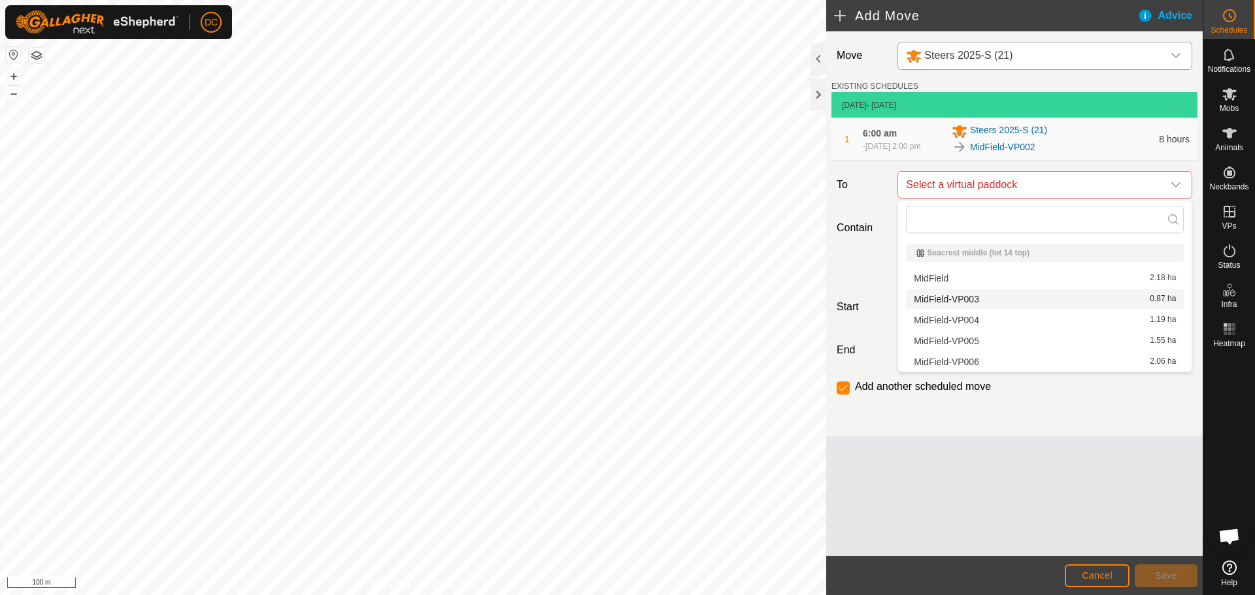
click at [1020, 291] on li "MidField-VP003 0.87 ha" at bounding box center [1045, 299] width 278 height 20
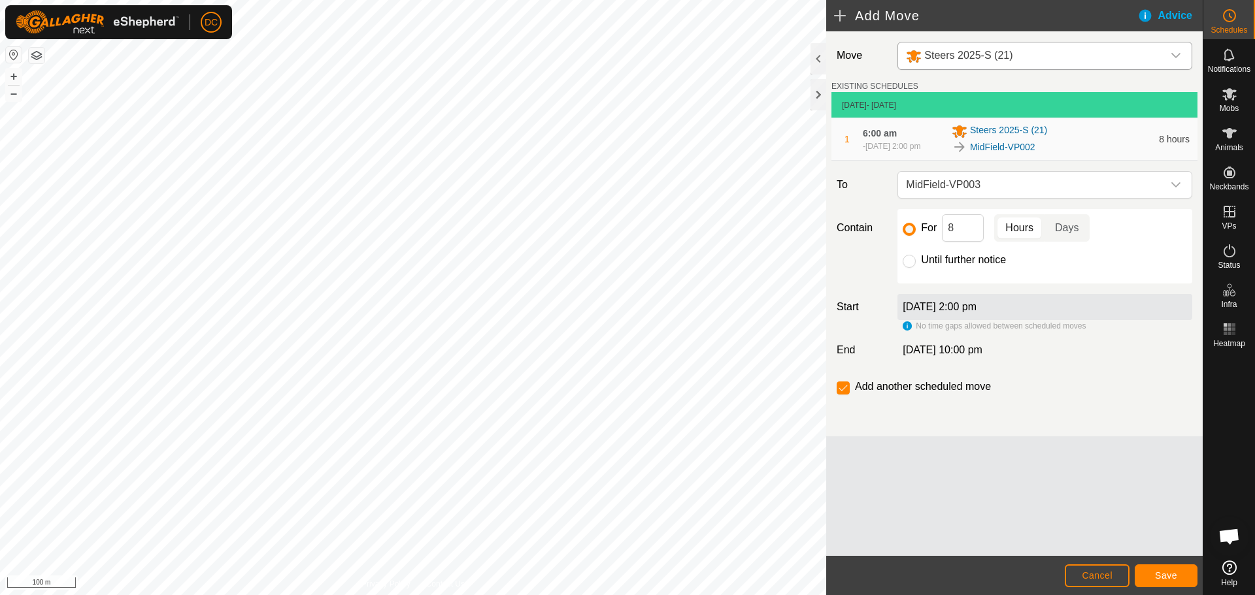
click at [1019, 229] on p-togglebutton "Hours" at bounding box center [1019, 227] width 50 height 27
click at [1167, 578] on span "Save" at bounding box center [1166, 575] width 22 height 10
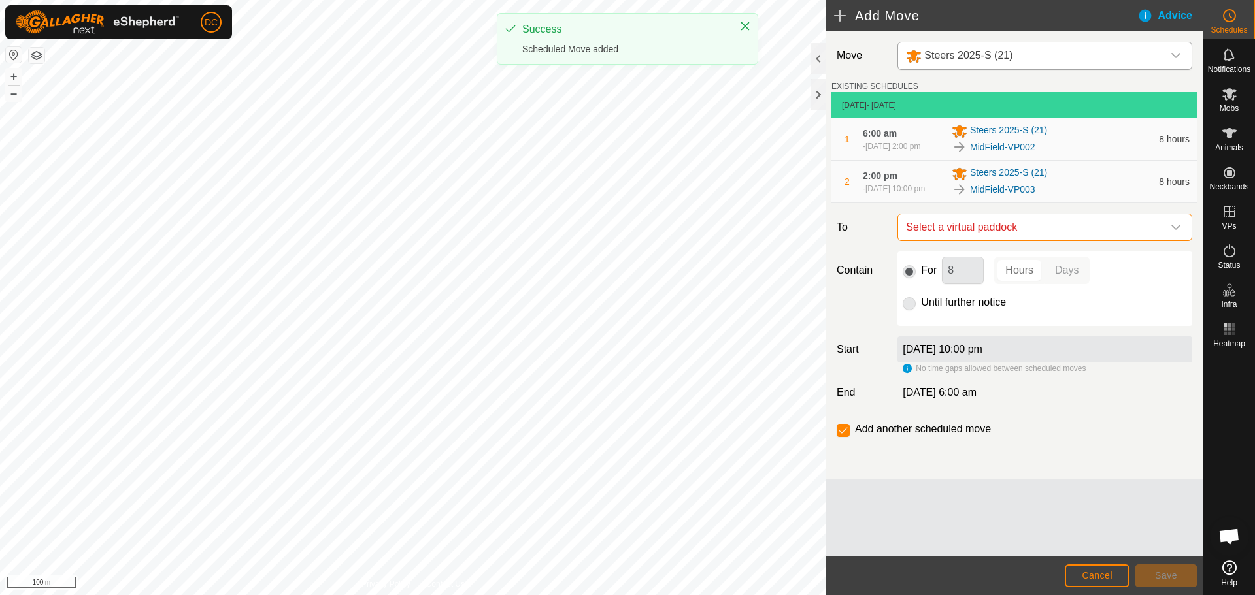
click at [1026, 236] on span "Select a virtual paddock" at bounding box center [1031, 227] width 262 height 26
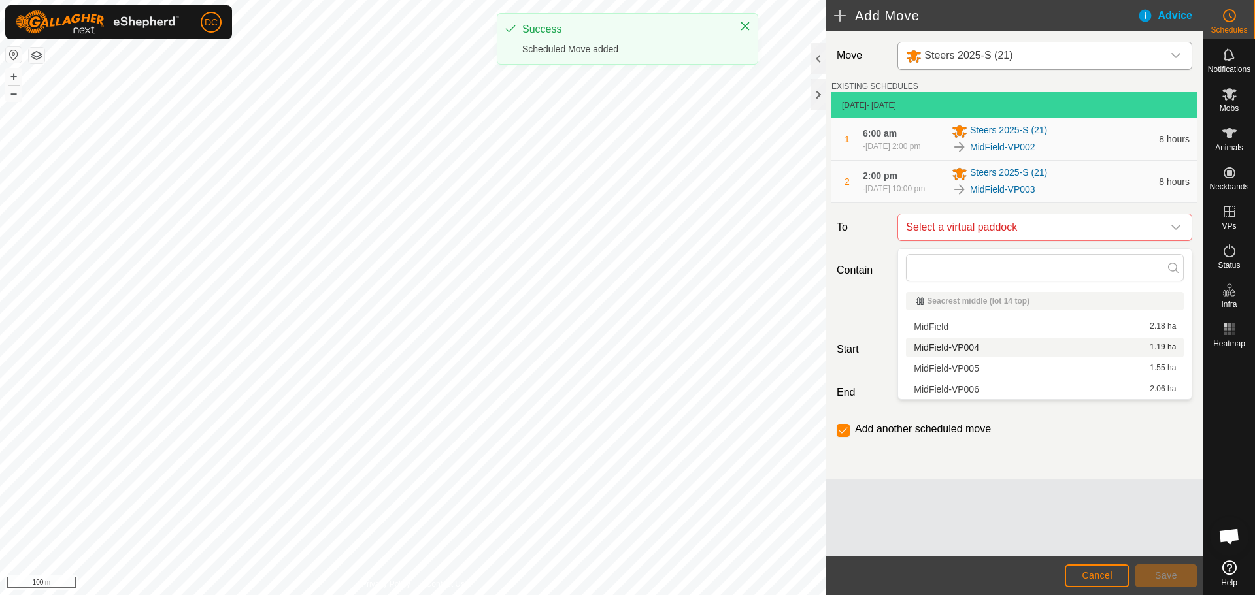
click at [993, 348] on li "MidField-VP004 1.19 ha" at bounding box center [1045, 348] width 278 height 20
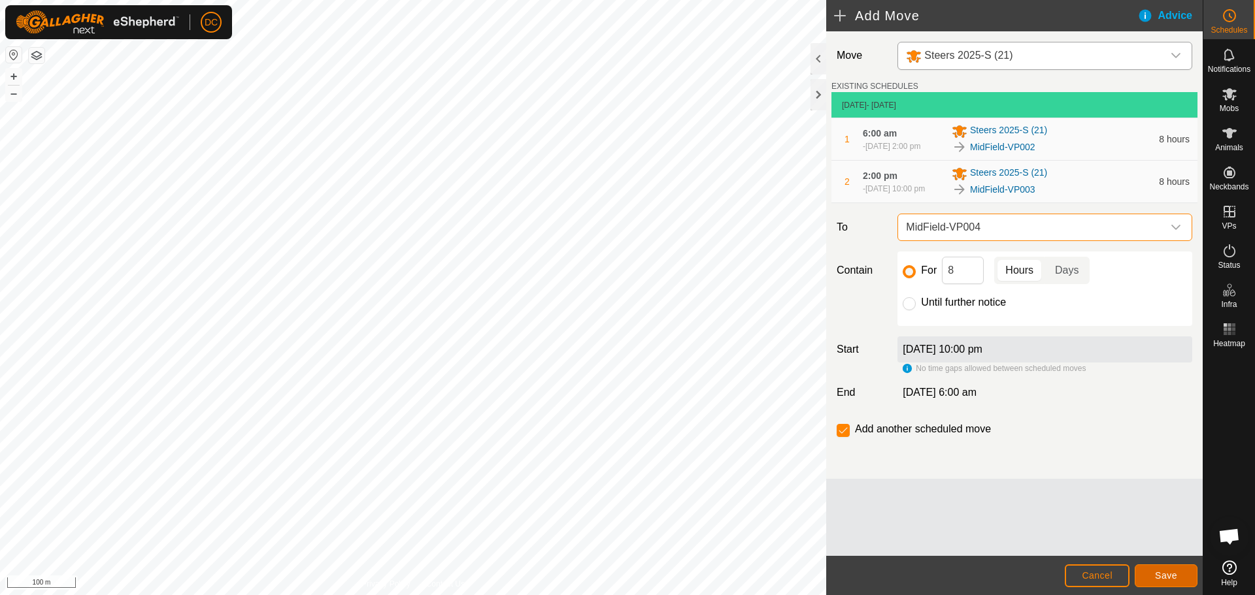
click at [1170, 573] on span "Save" at bounding box center [1166, 575] width 22 height 10
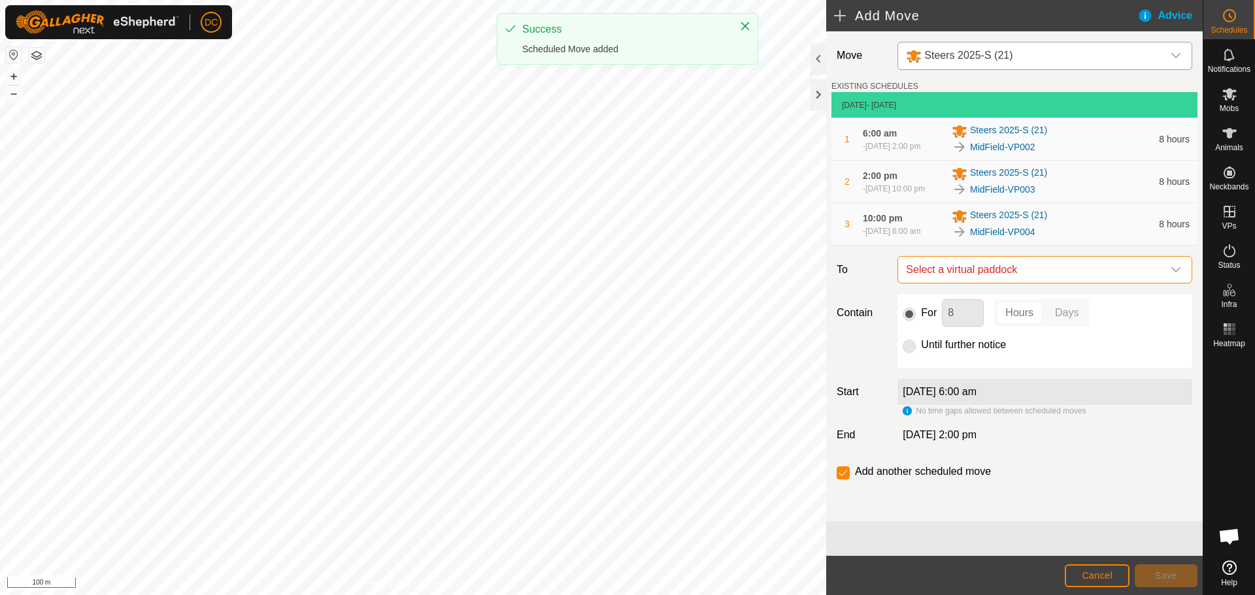
click at [1052, 274] on span "Select a virtual paddock" at bounding box center [1031, 270] width 262 height 26
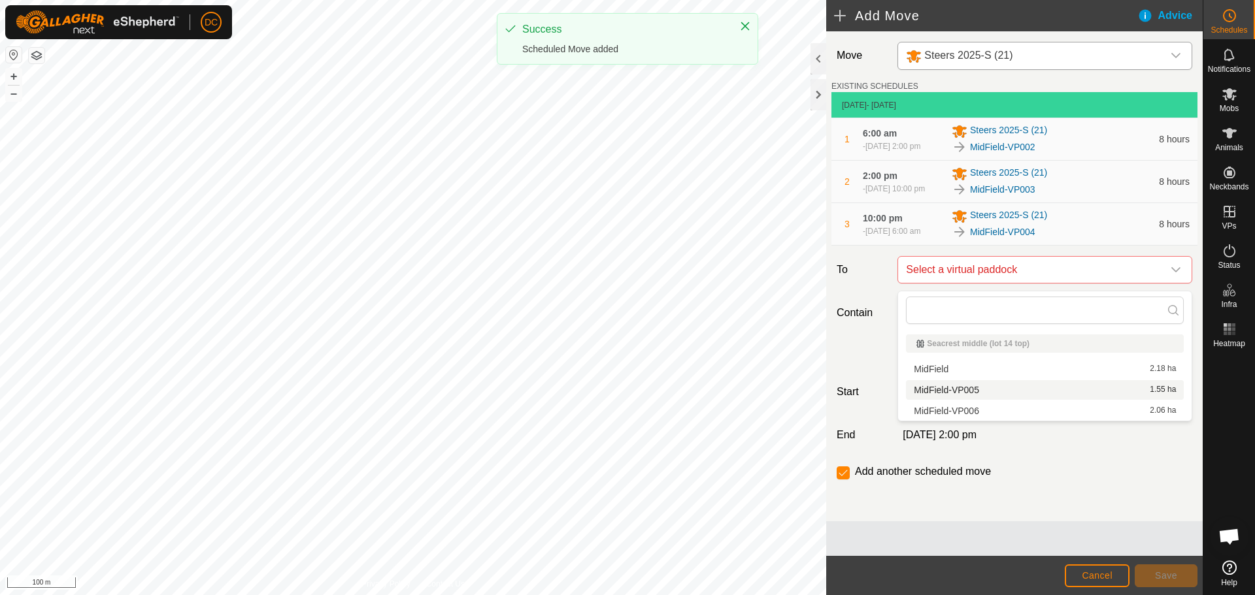
click at [1015, 389] on li "MidField-VP005 1.55 ha" at bounding box center [1045, 390] width 278 height 20
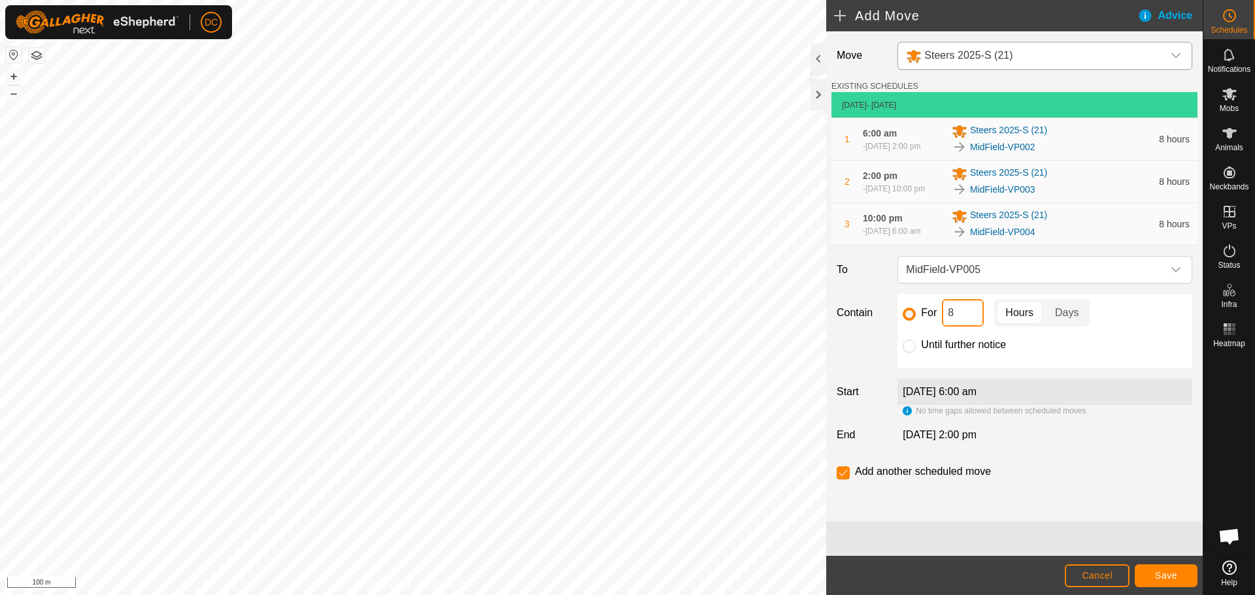
drag, startPoint x: 950, startPoint y: 316, endPoint x: 959, endPoint y: 317, distance: 9.2
click at [959, 317] on input "8" at bounding box center [963, 312] width 42 height 27
type input "12"
click at [1169, 574] on span "Save" at bounding box center [1166, 575] width 22 height 10
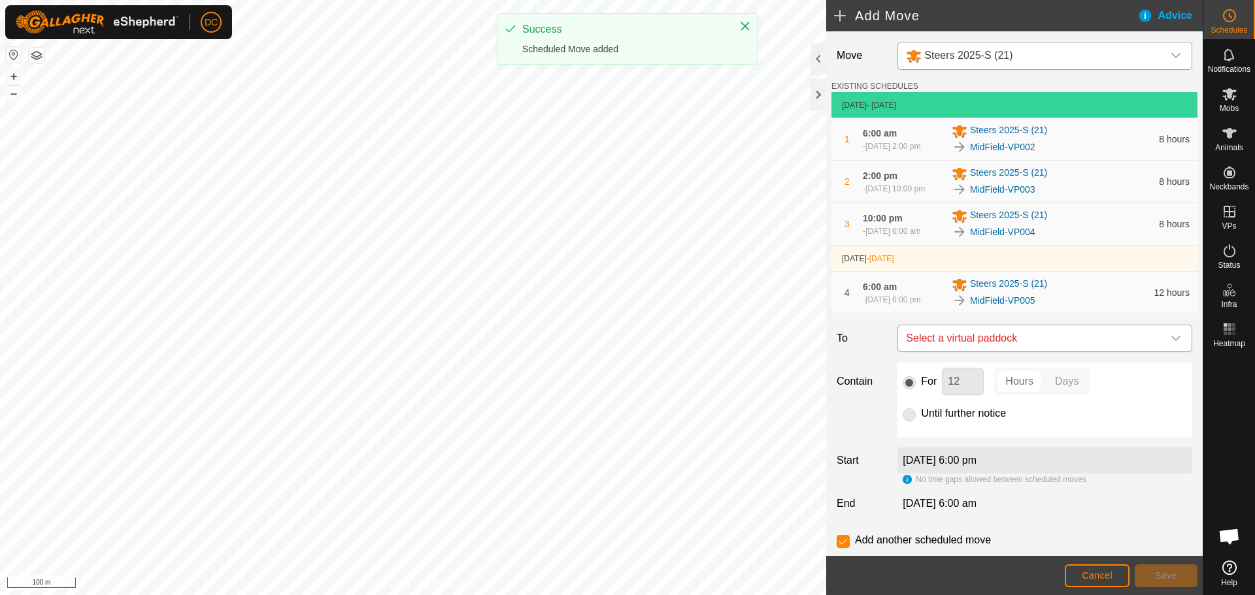
click at [1034, 348] on span "Select a virtual paddock" at bounding box center [1031, 338] width 262 height 26
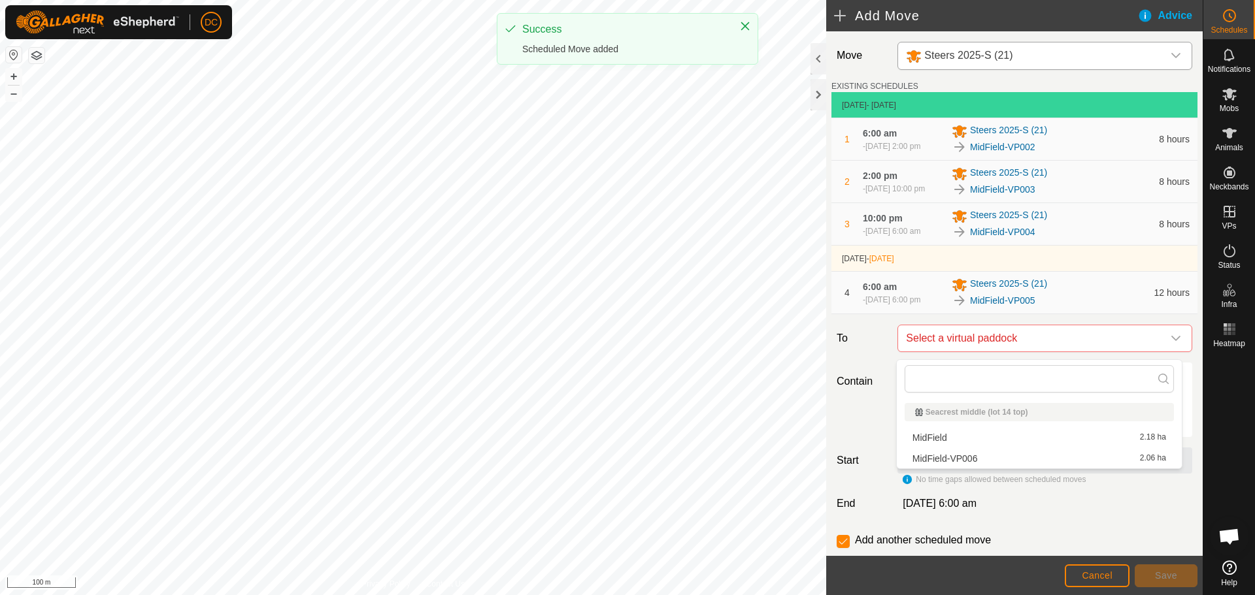
click at [997, 453] on li "MidField-VP006 2.06 ha" at bounding box center [1038, 459] width 269 height 20
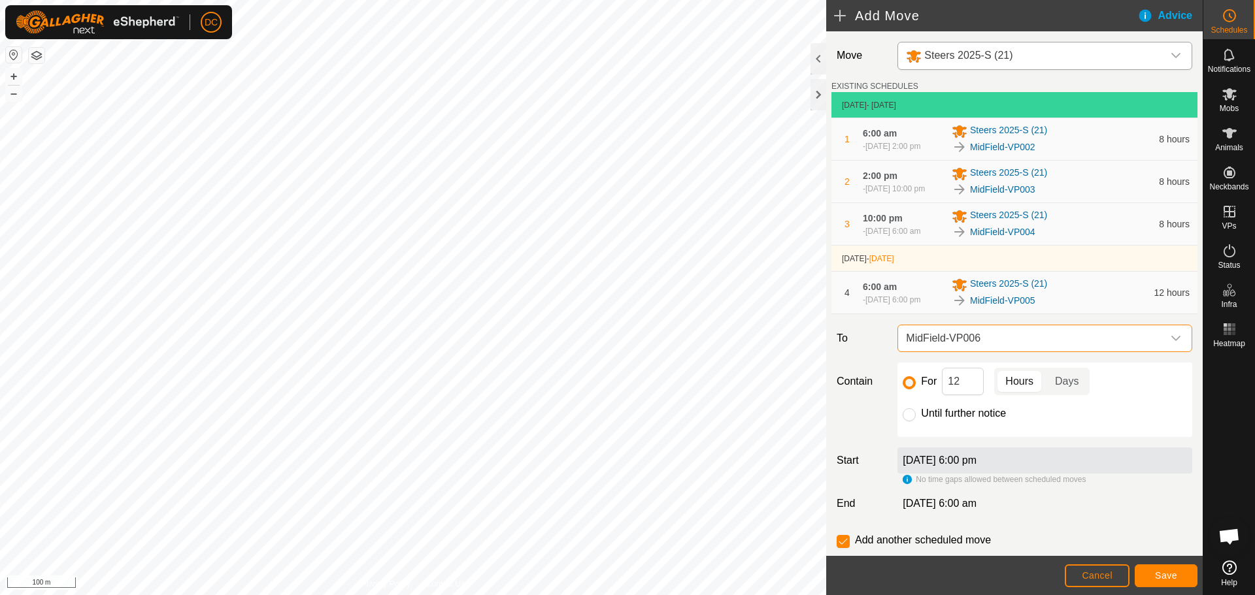
click at [968, 339] on span "MidField-VP006" at bounding box center [1031, 338] width 262 height 26
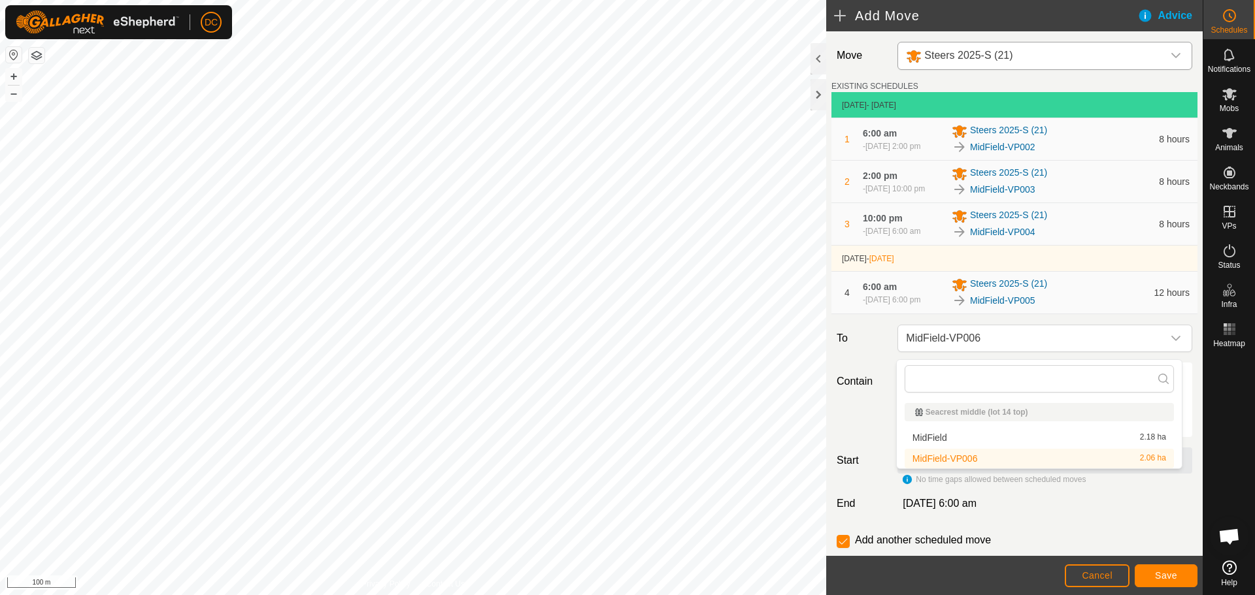
click at [974, 460] on li "MidField-VP006 2.06 ha" at bounding box center [1038, 459] width 269 height 20
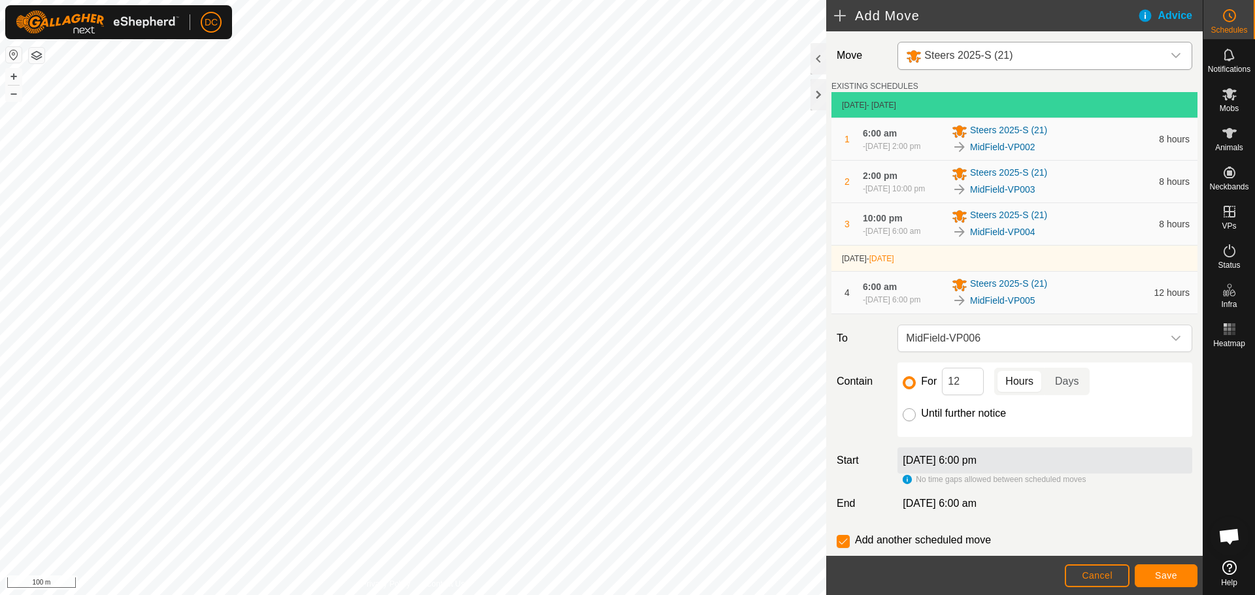
click at [909, 421] on input "Until further notice" at bounding box center [908, 414] width 13 height 13
radio input "true"
checkbox input "false"
click at [1171, 575] on span "Save" at bounding box center [1166, 575] width 22 height 10
